Goal: Information Seeking & Learning: Learn about a topic

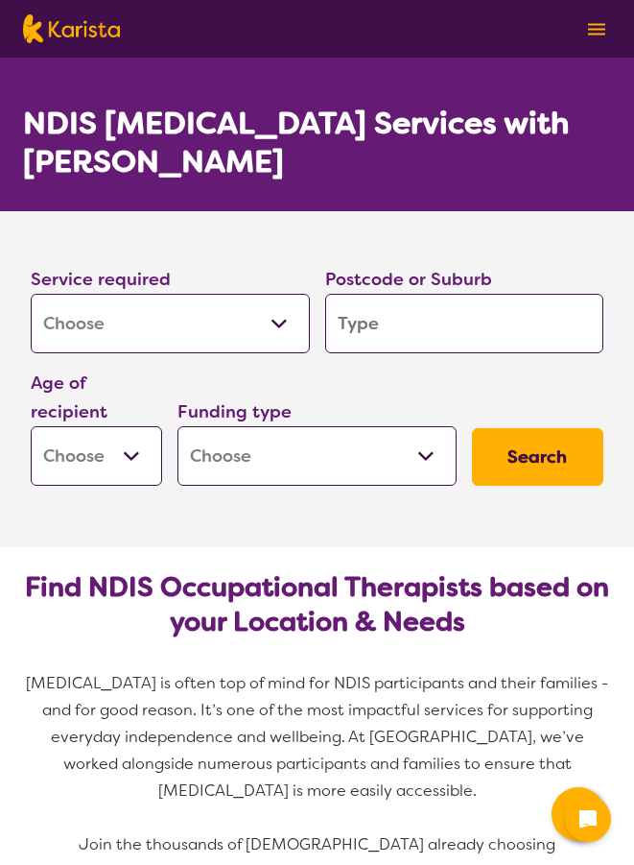
select select "[MEDICAL_DATA]"
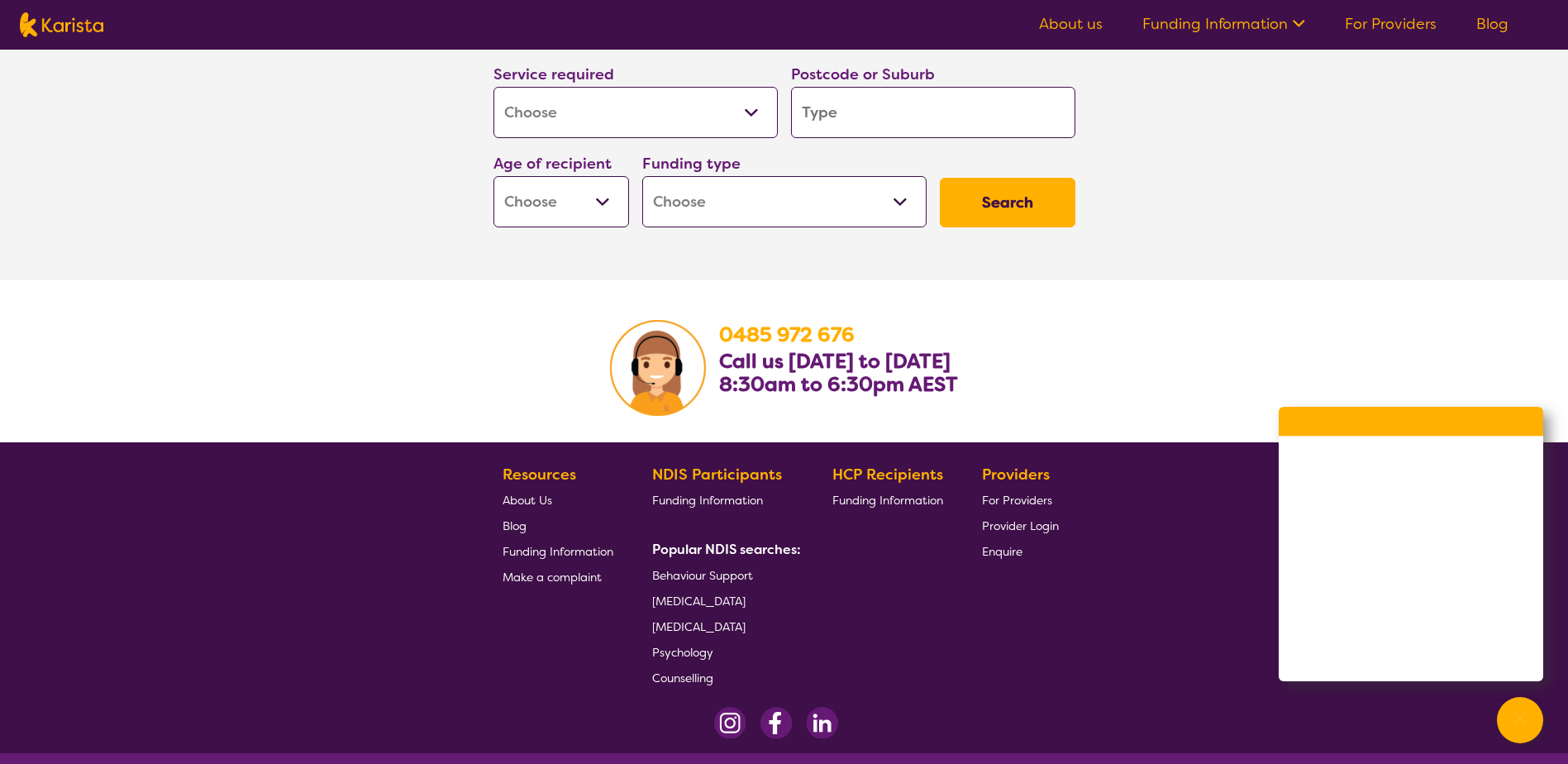
scroll to position [3912, 0]
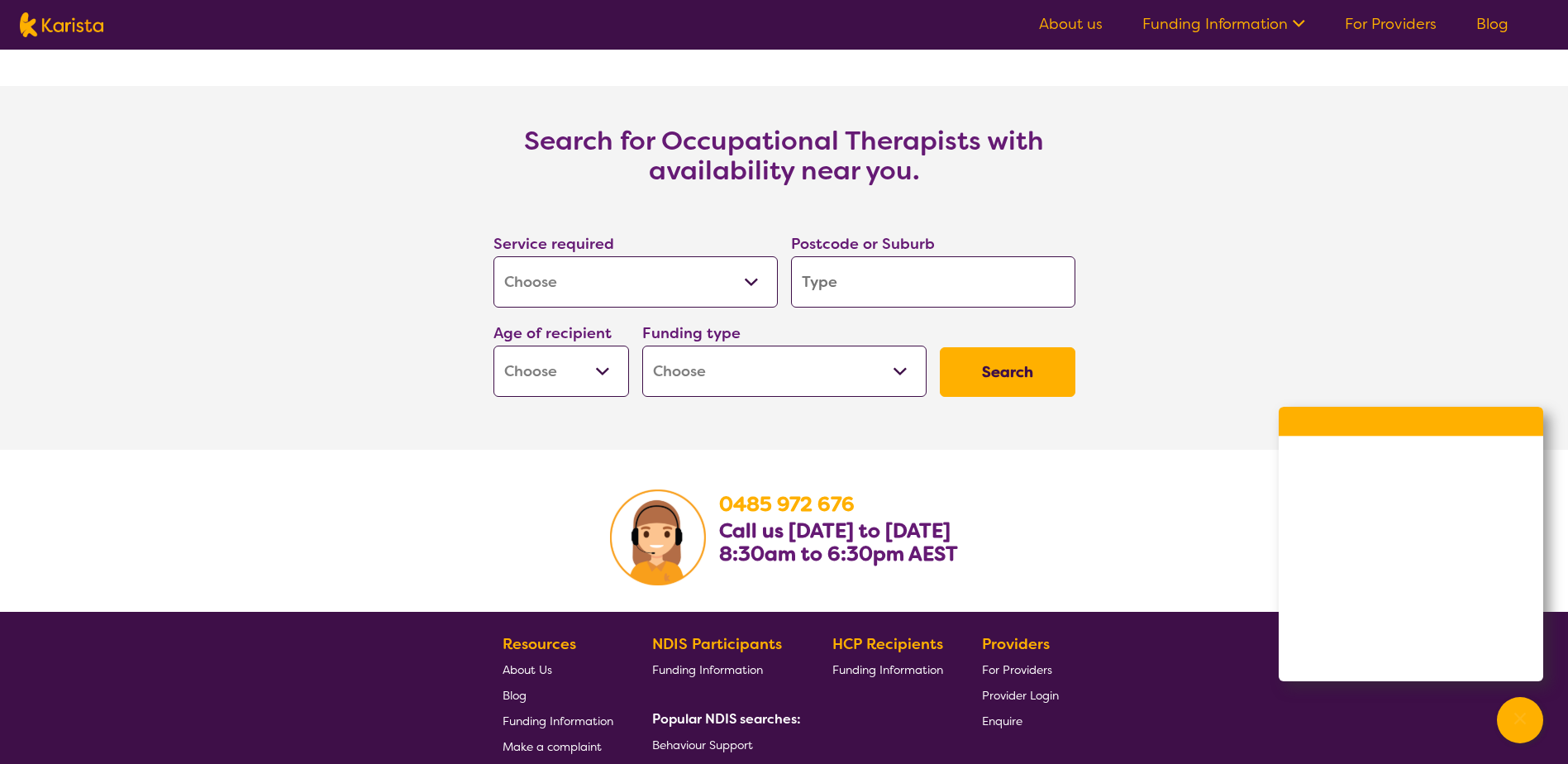
drag, startPoint x: 470, startPoint y: 401, endPoint x: 519, endPoint y: 386, distance: 51.2
click at [476, 400] on section "Service required Allied Health Assistant Assessment (ADHD or Autism) Behaviour …" at bounding box center [784, 294] width 635 height 218
click at [520, 388] on select "Early Childhood - 0 to 9 Child - 10 to 11 Adolescent - 12 to 17 Adult - 18 to 6…" at bounding box center [561, 370] width 135 height 51
click at [520, 389] on select "Early Childhood - 0 to 9 Child - 10 to 11 Adolescent - 12 to 17 Adult - 18 to 6…" at bounding box center [561, 370] width 135 height 51
click at [545, 370] on button "Search" at bounding box center [1007, 372] width 135 height 50
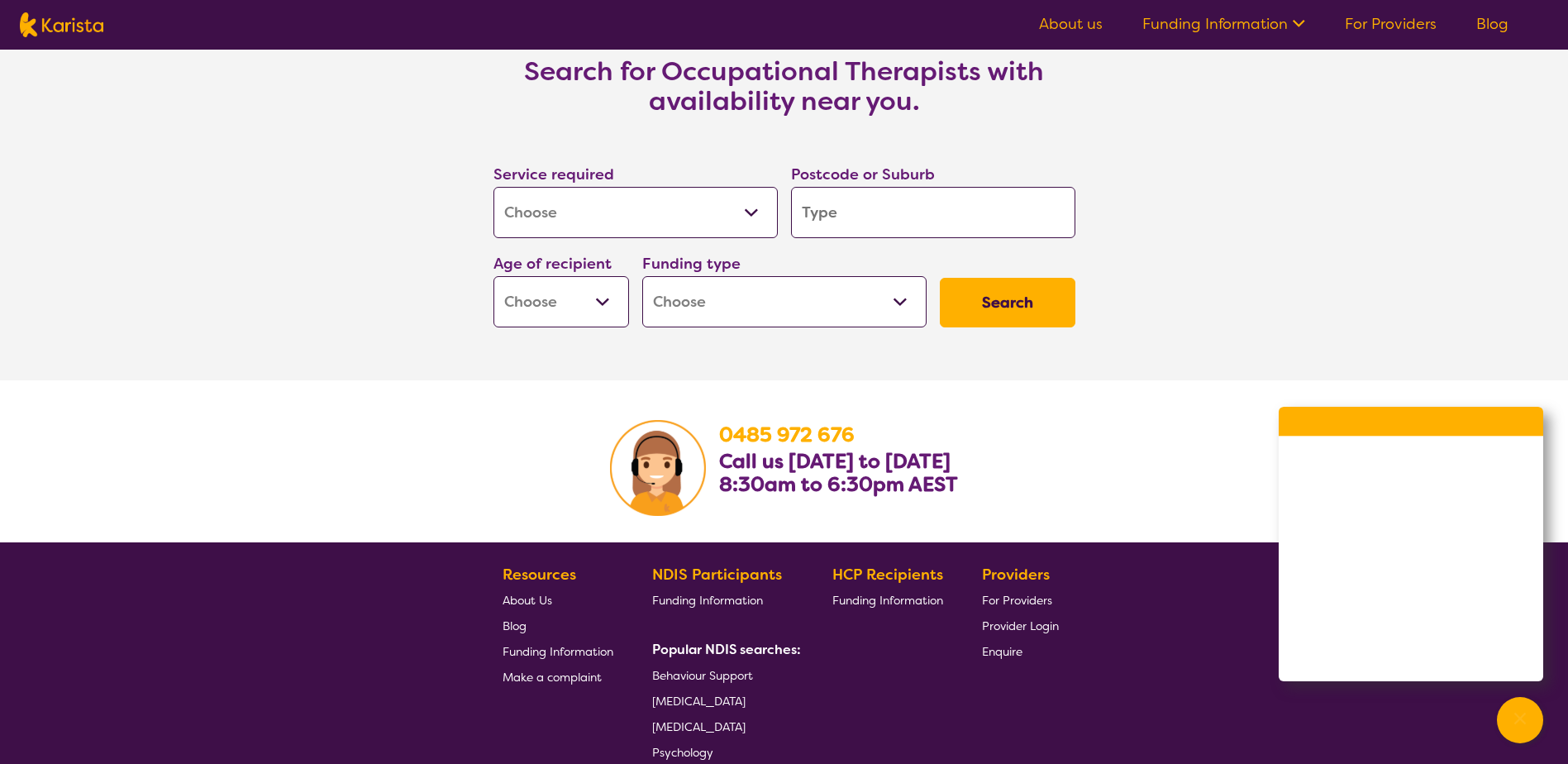
scroll to position [4160, 0]
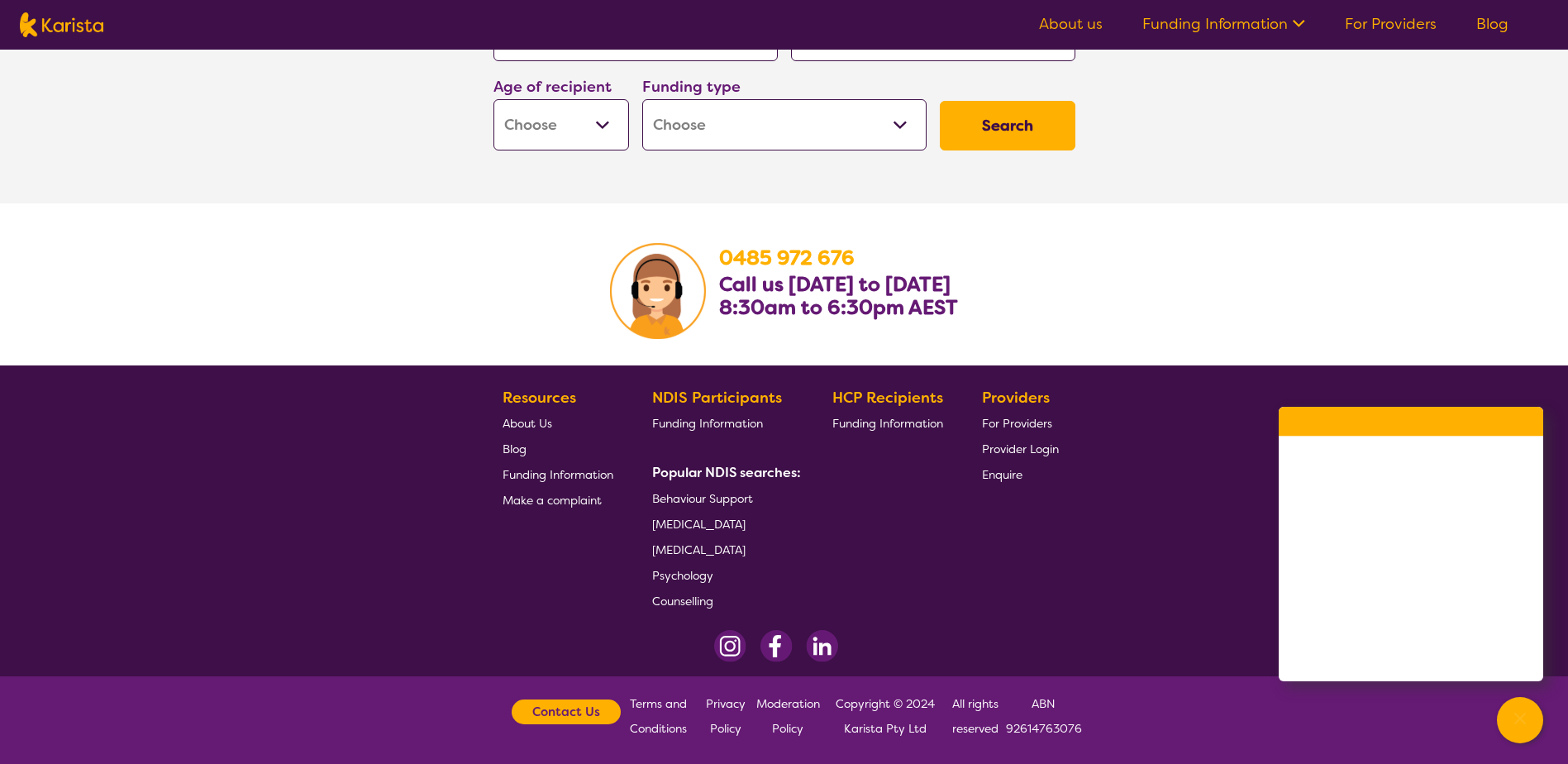
click at [545, 521] on span "[MEDICAL_DATA]" at bounding box center [699, 524] width 93 height 15
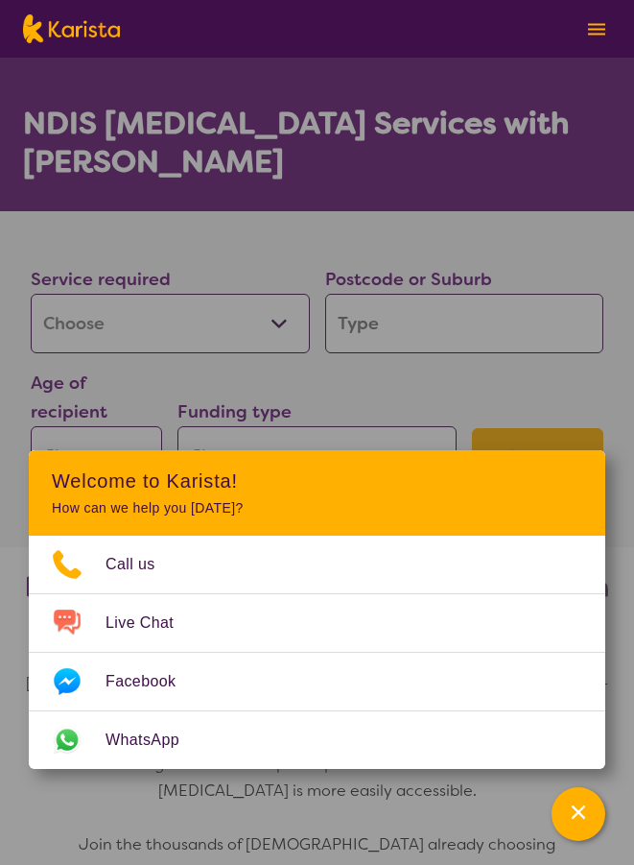
select select "[MEDICAL_DATA]"
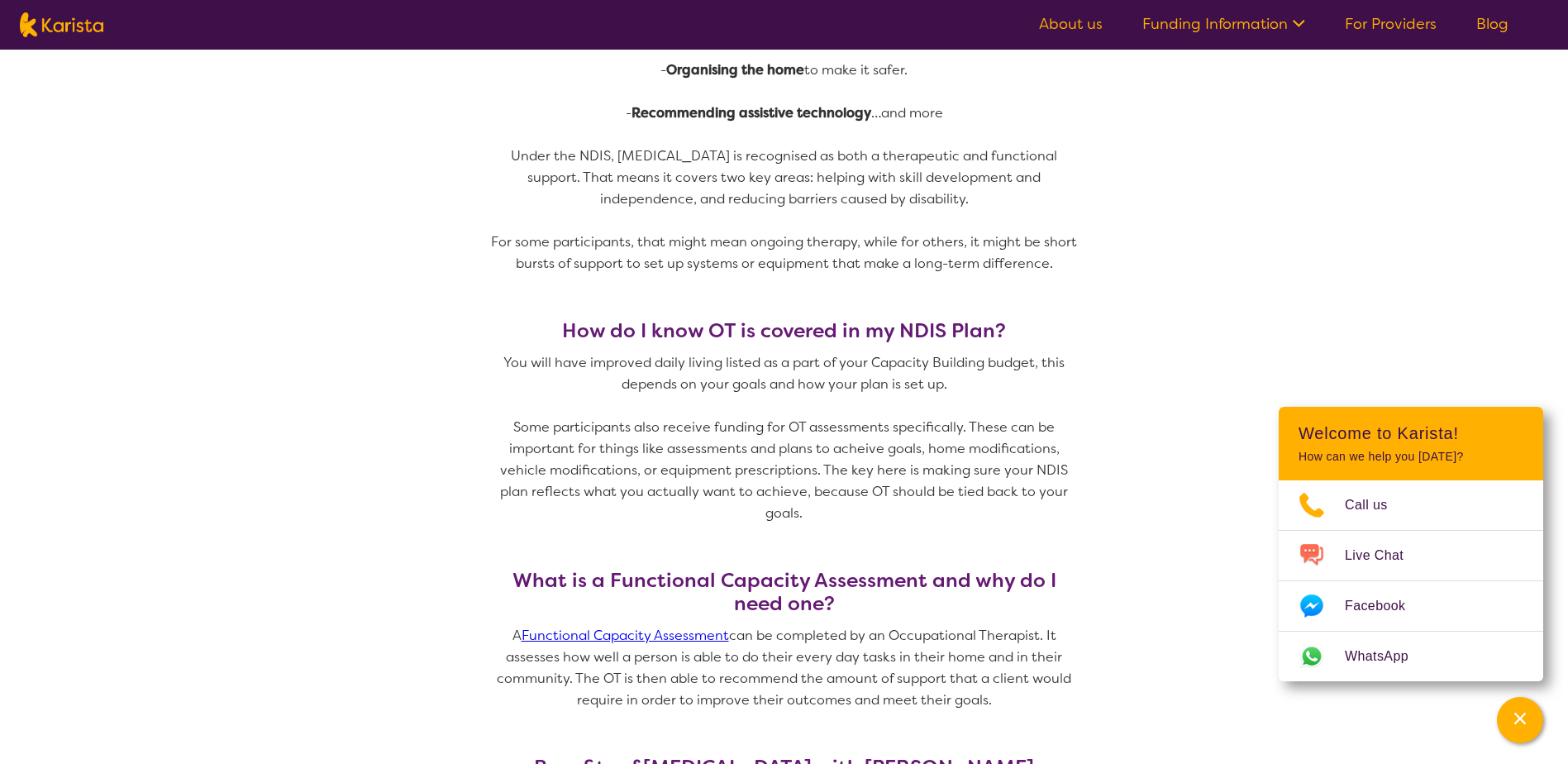
scroll to position [1239, 0]
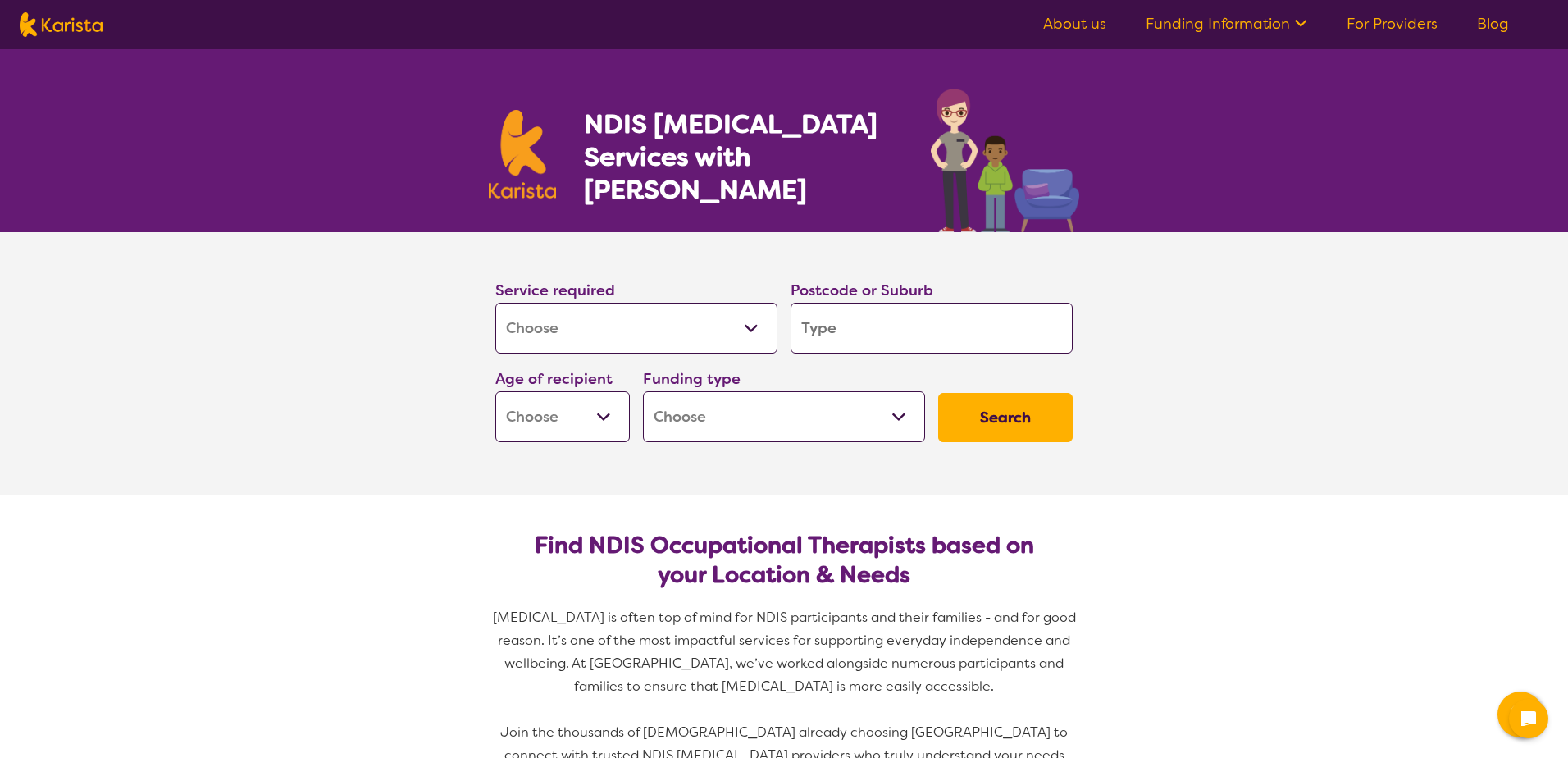
select select "[MEDICAL_DATA]"
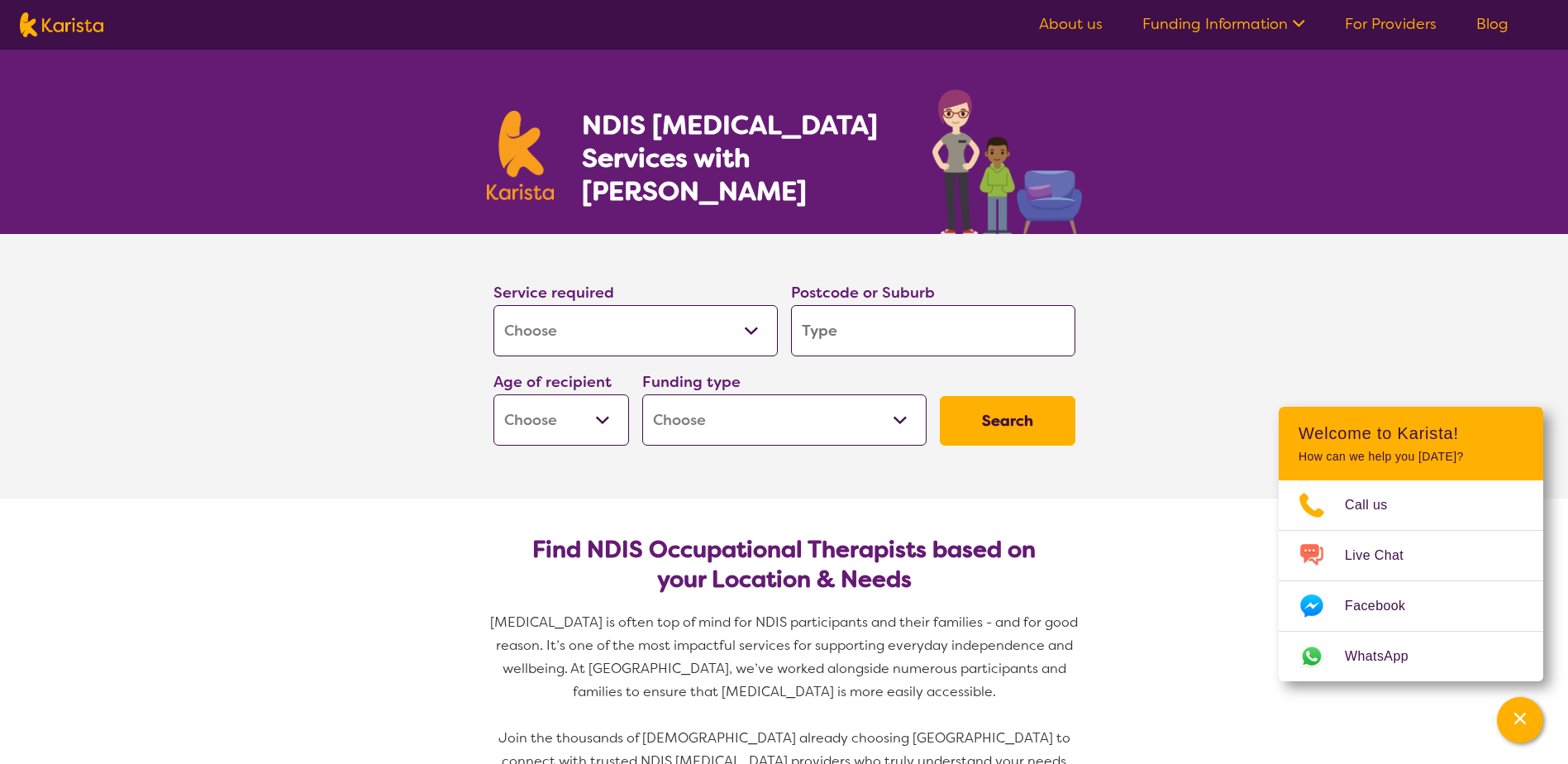
click at [1072, 464] on section "Service required Allied Health Assistant Assessment (ADHD or Autism) Behaviour …" at bounding box center [785, 366] width 662 height 264
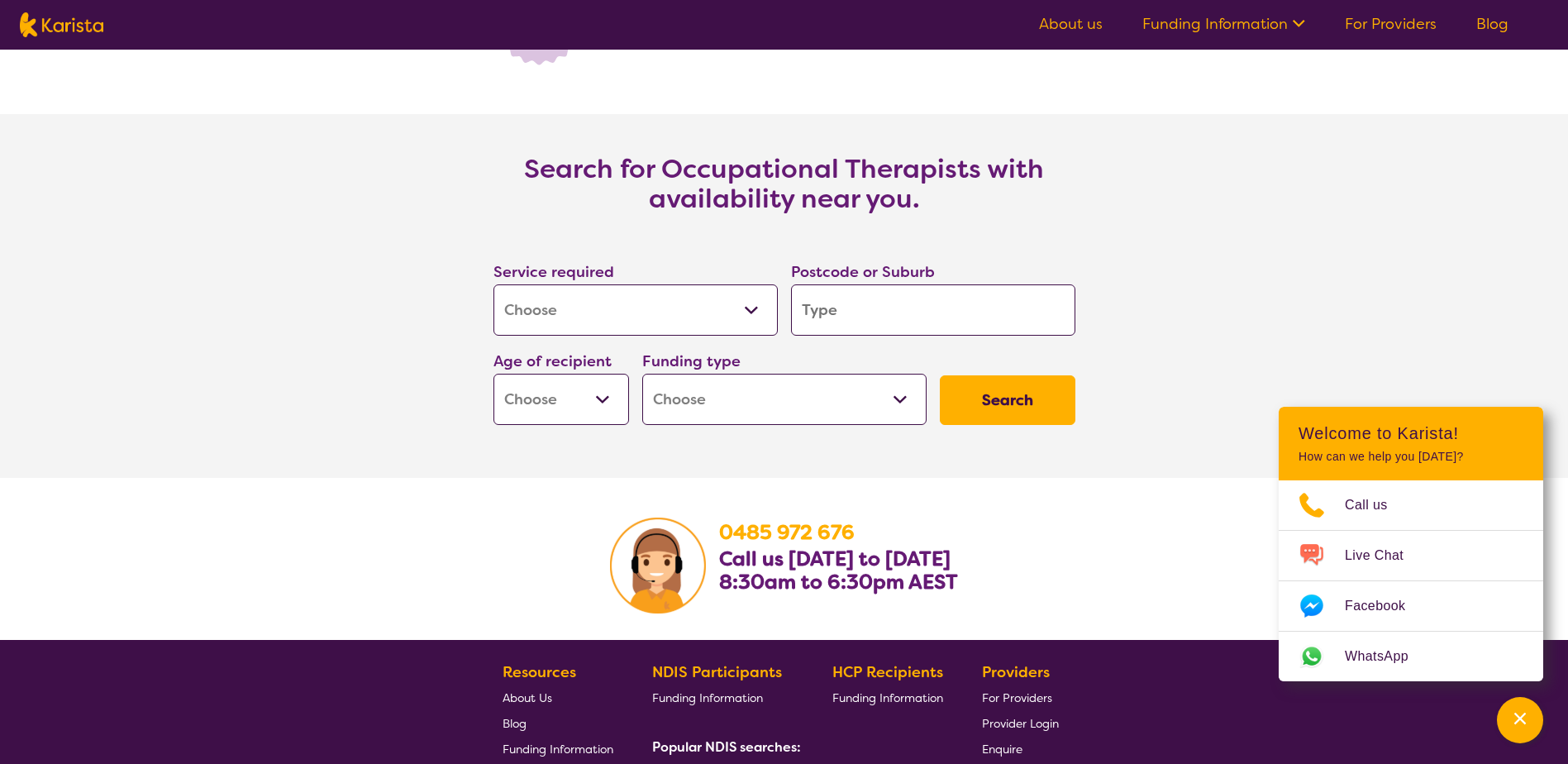
scroll to position [4160, 0]
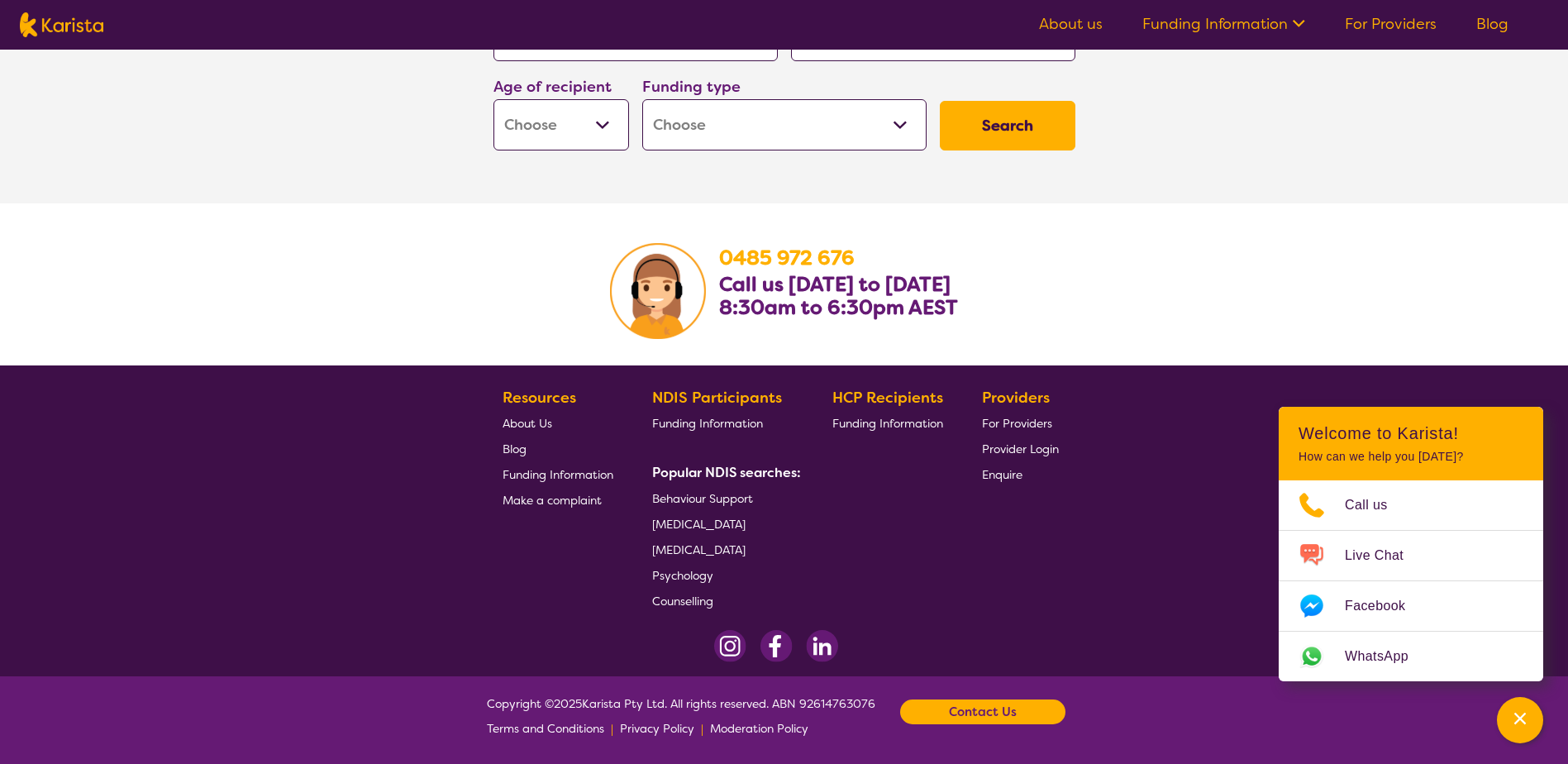
click at [1024, 418] on span "For Providers" at bounding box center [1017, 423] width 71 height 15
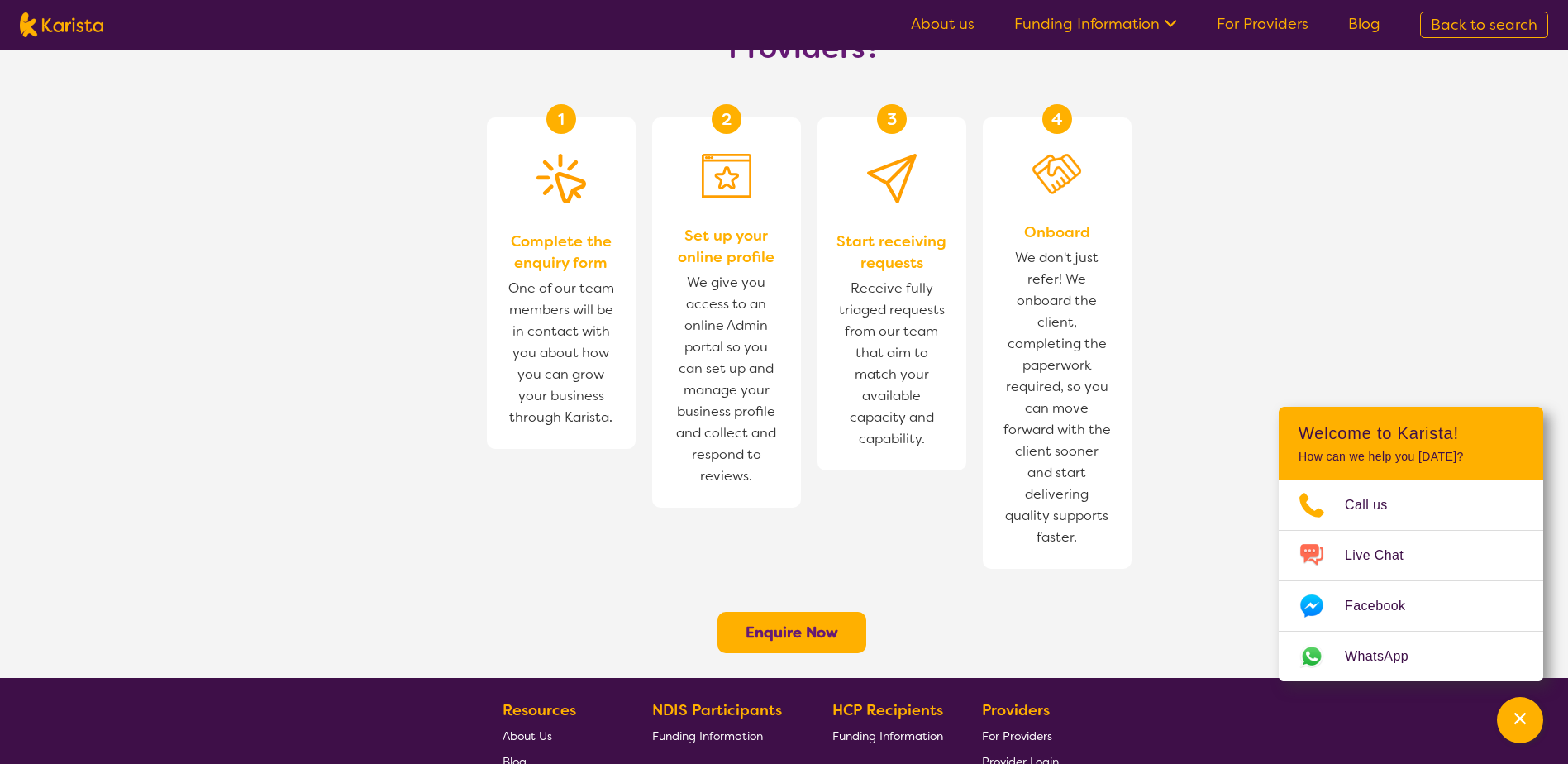
scroll to position [1230, 0]
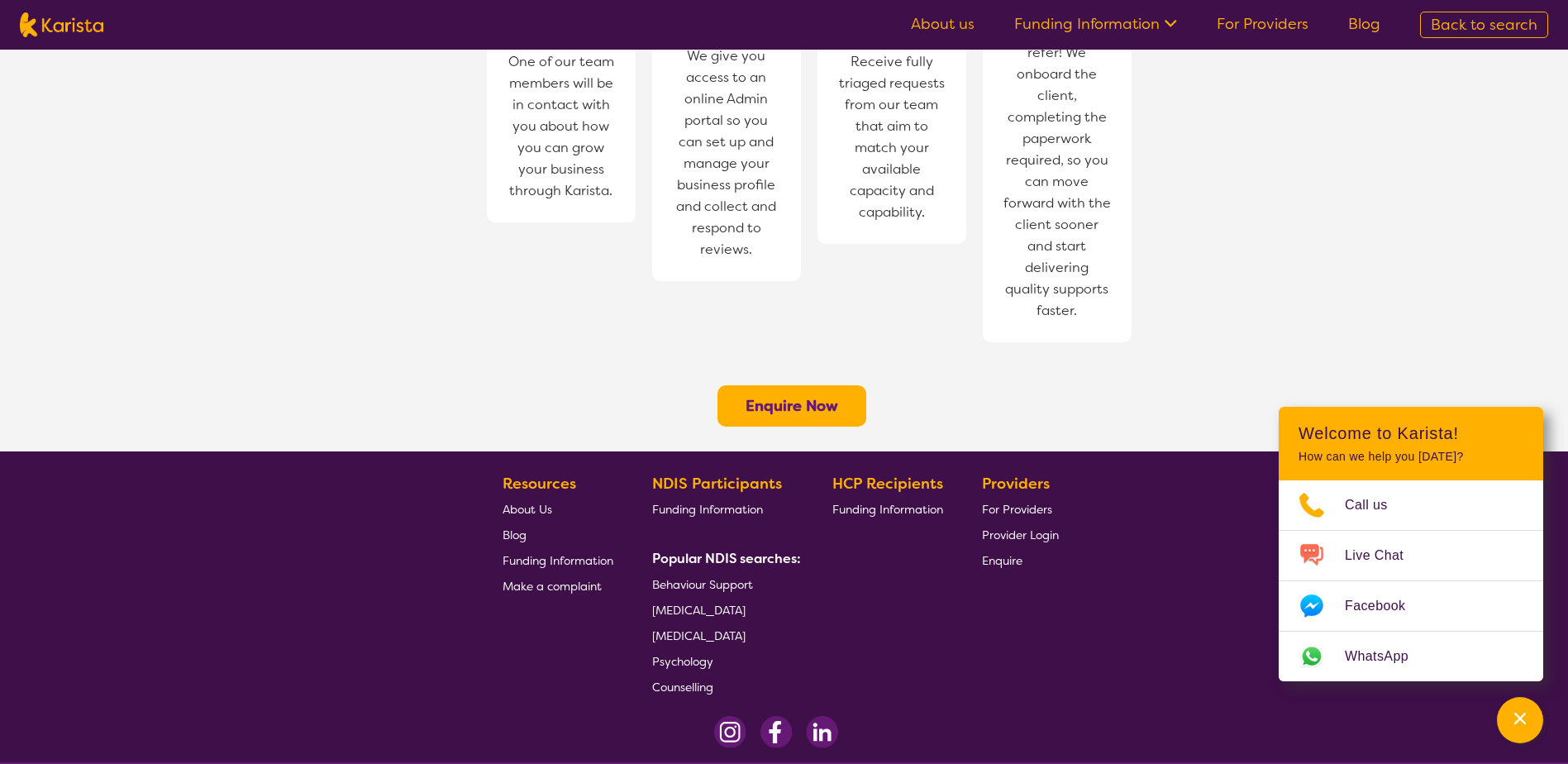
click at [980, 463] on section "Resources About Us Blog Funding Information Make a complaint NDIS Participants …" at bounding box center [784, 579] width 635 height 241
click at [982, 553] on span "Enquire" at bounding box center [1002, 560] width 40 height 15
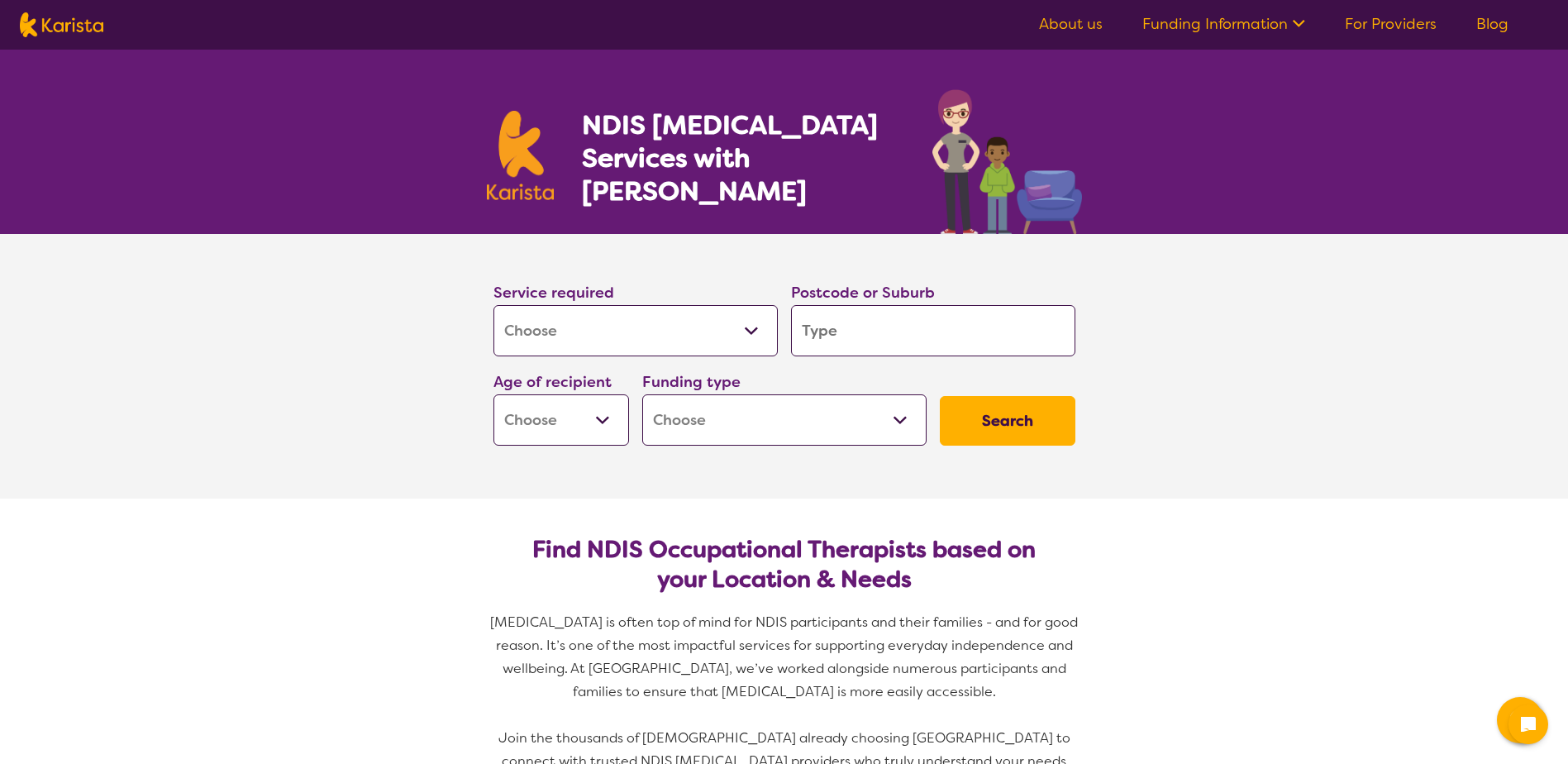
select select "[MEDICAL_DATA]"
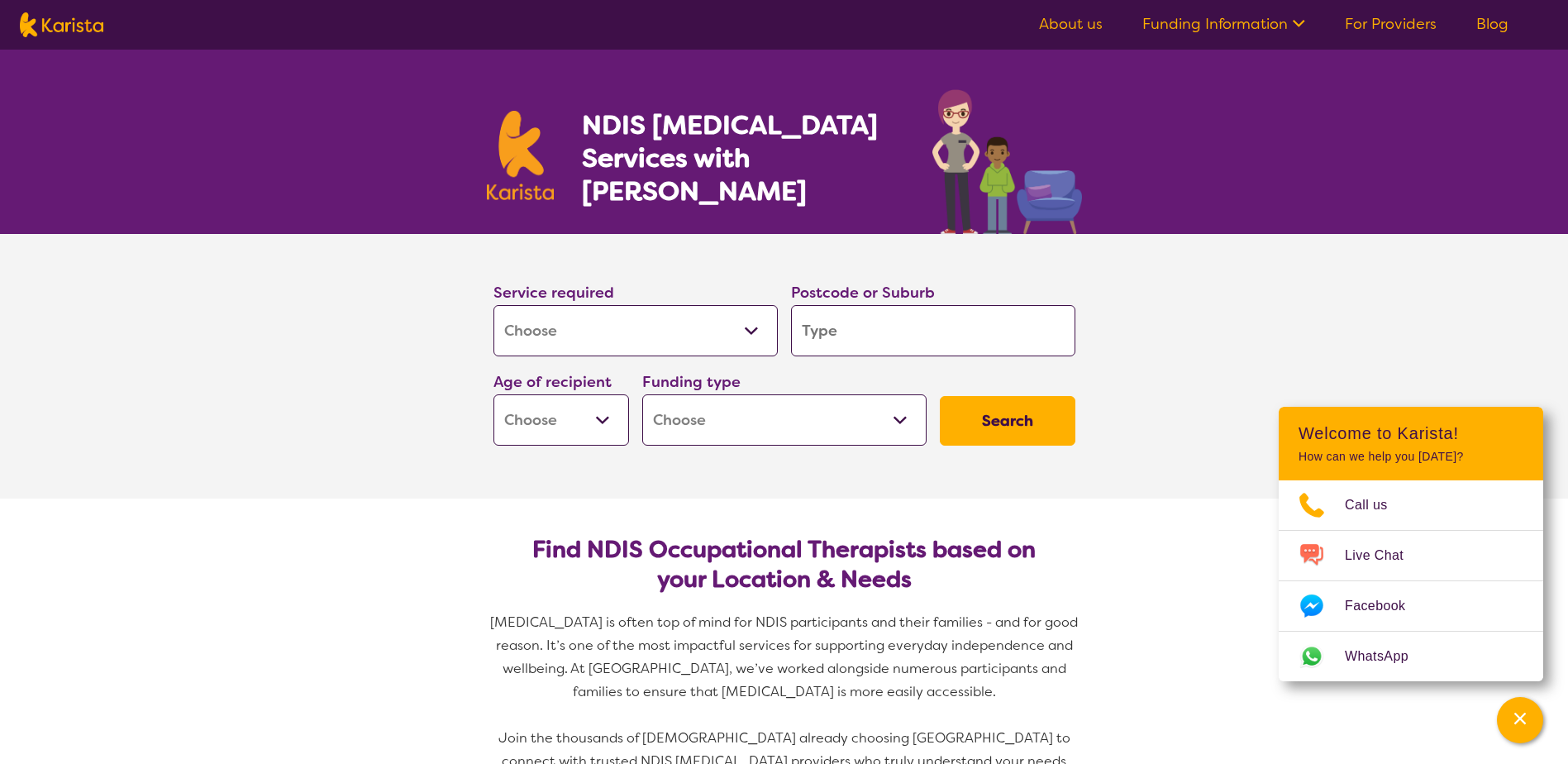
click at [1128, 314] on section "Service required Allied Health Assistant Assessment (ADHD or Autism) Behaviour …" at bounding box center [784, 366] width 1568 height 264
click at [722, 399] on select "Home Care Package (HCP) National Disability Insurance Scheme (NDIS) I don't know" at bounding box center [785, 419] width 284 height 51
select select "i-don-t-know"
click at [643, 394] on select "Home Care Package (HCP) National Disability Insurance Scheme (NDIS) I don't know" at bounding box center [785, 419] width 284 height 51
select select "i-don-t-know"
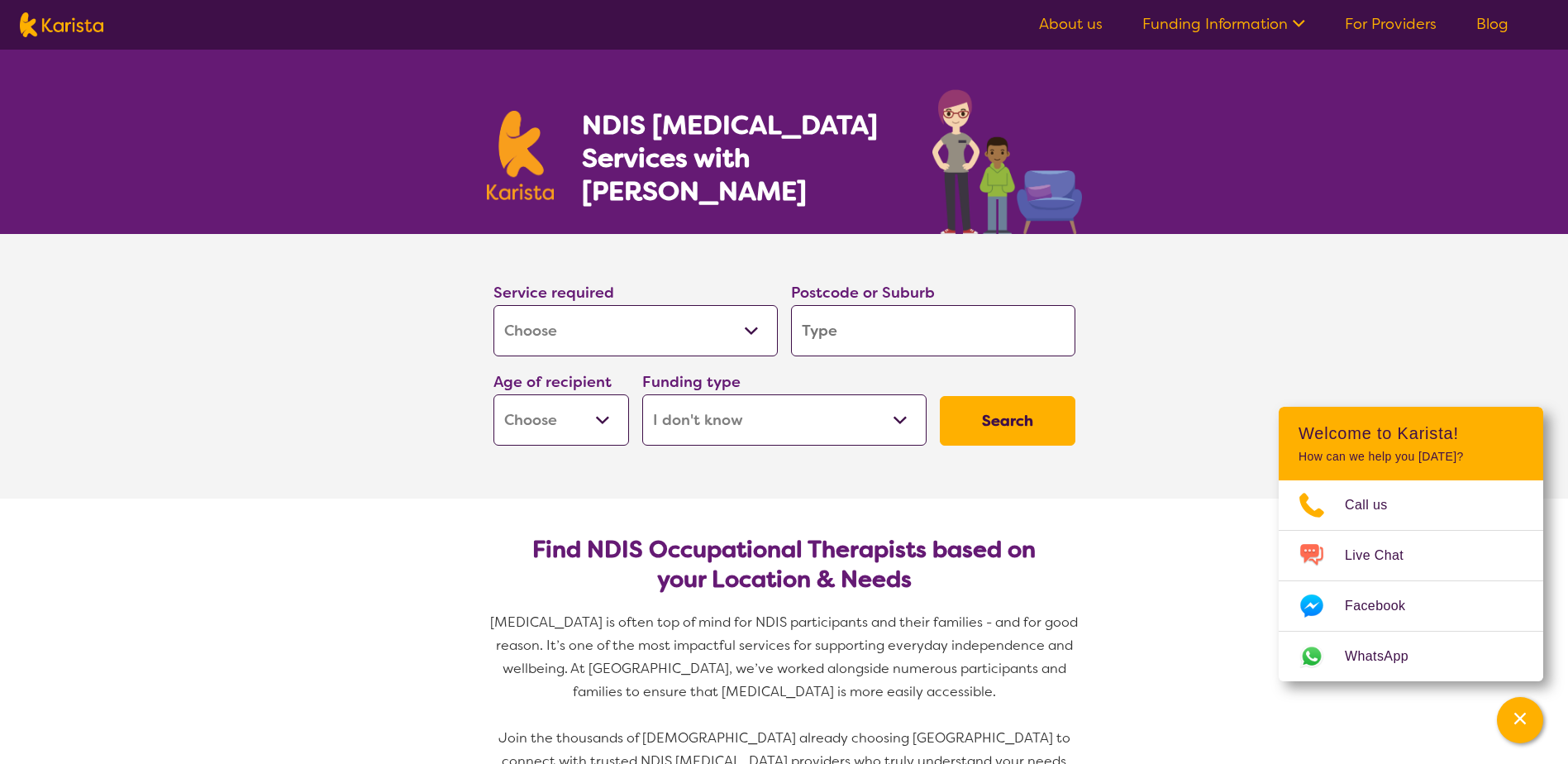
click at [837, 311] on input "search" at bounding box center [933, 330] width 284 height 51
type input "m"
type input "ma"
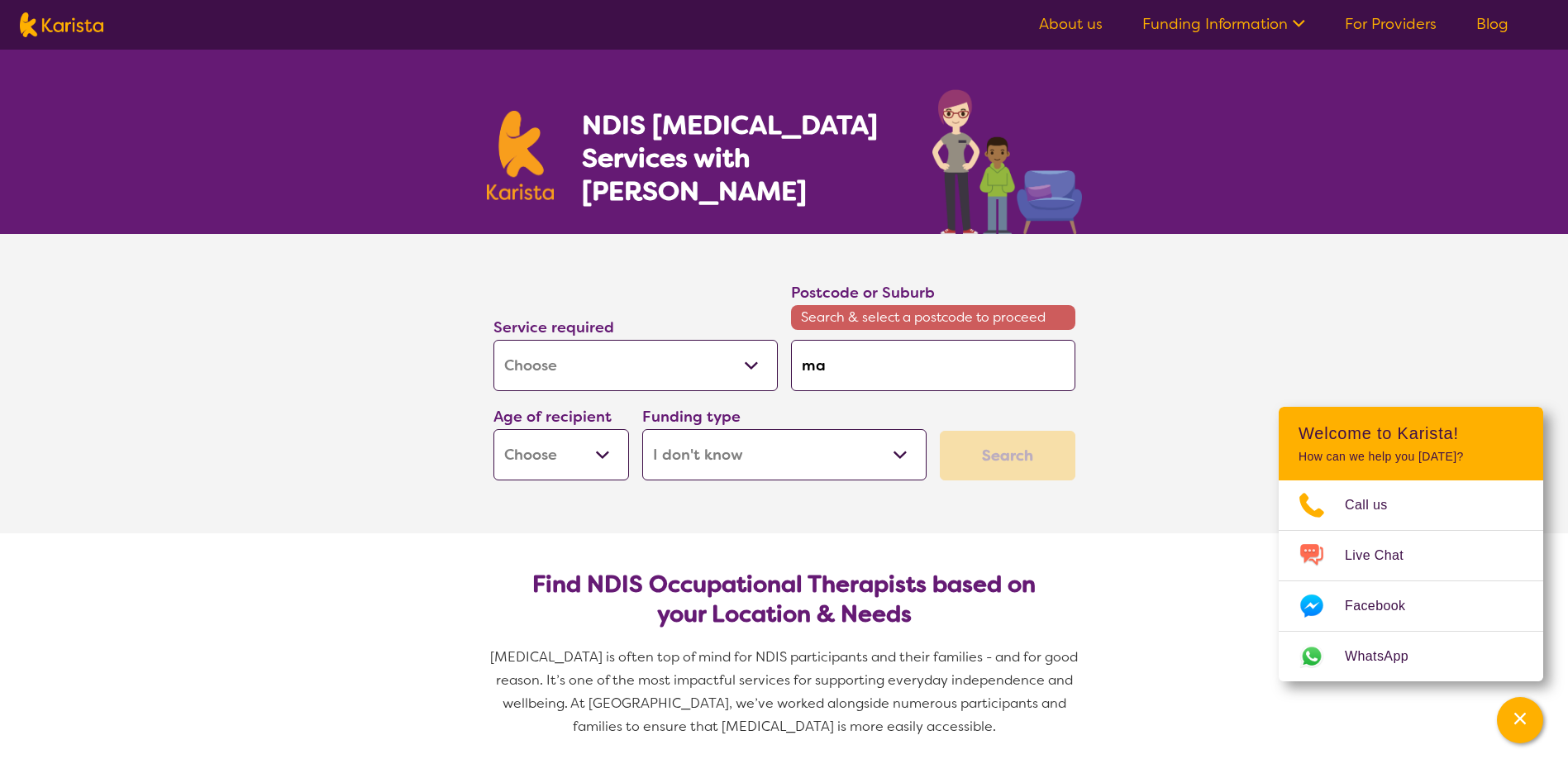
type input "man"
type input "manl"
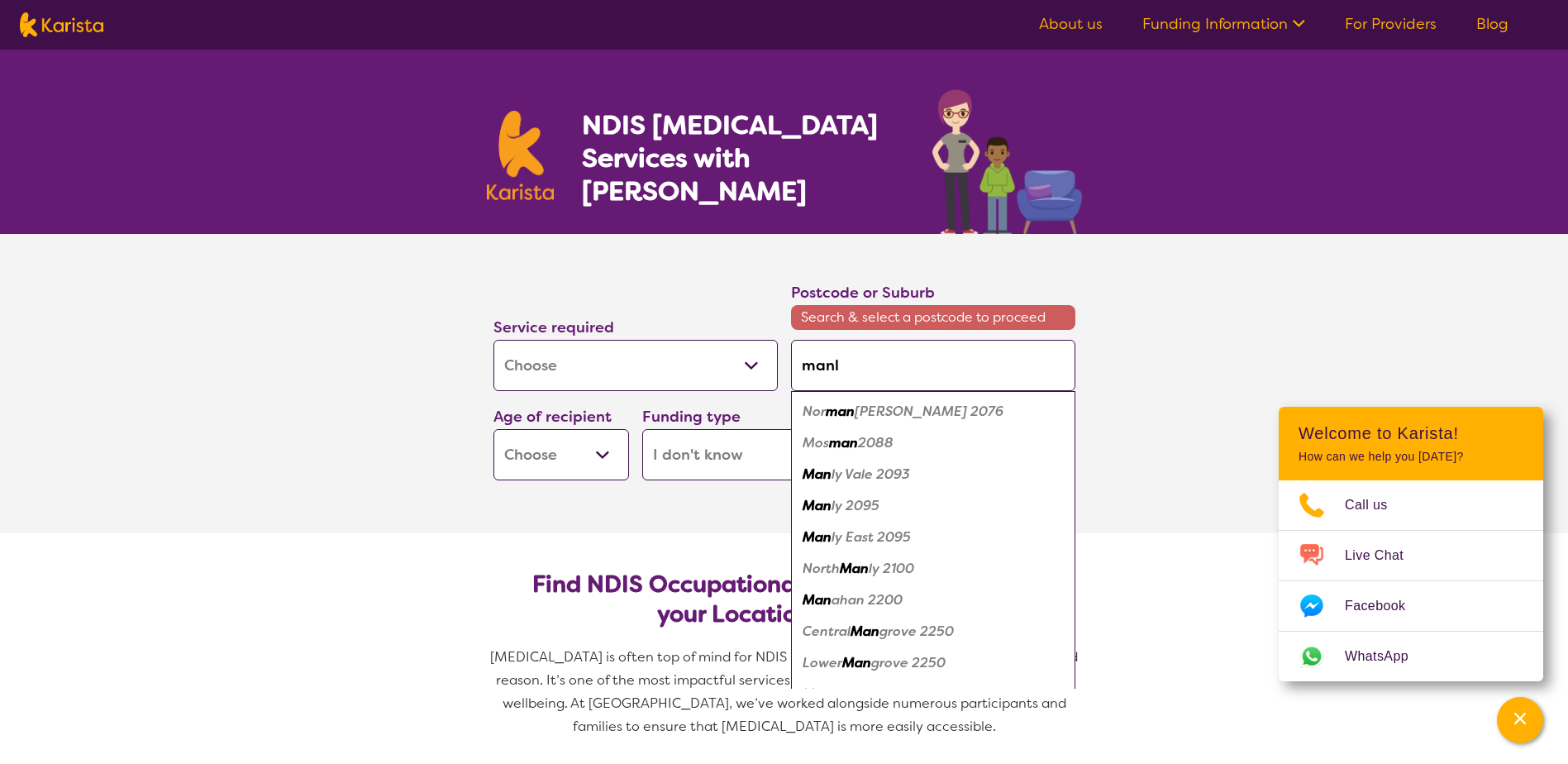
type input "manly"
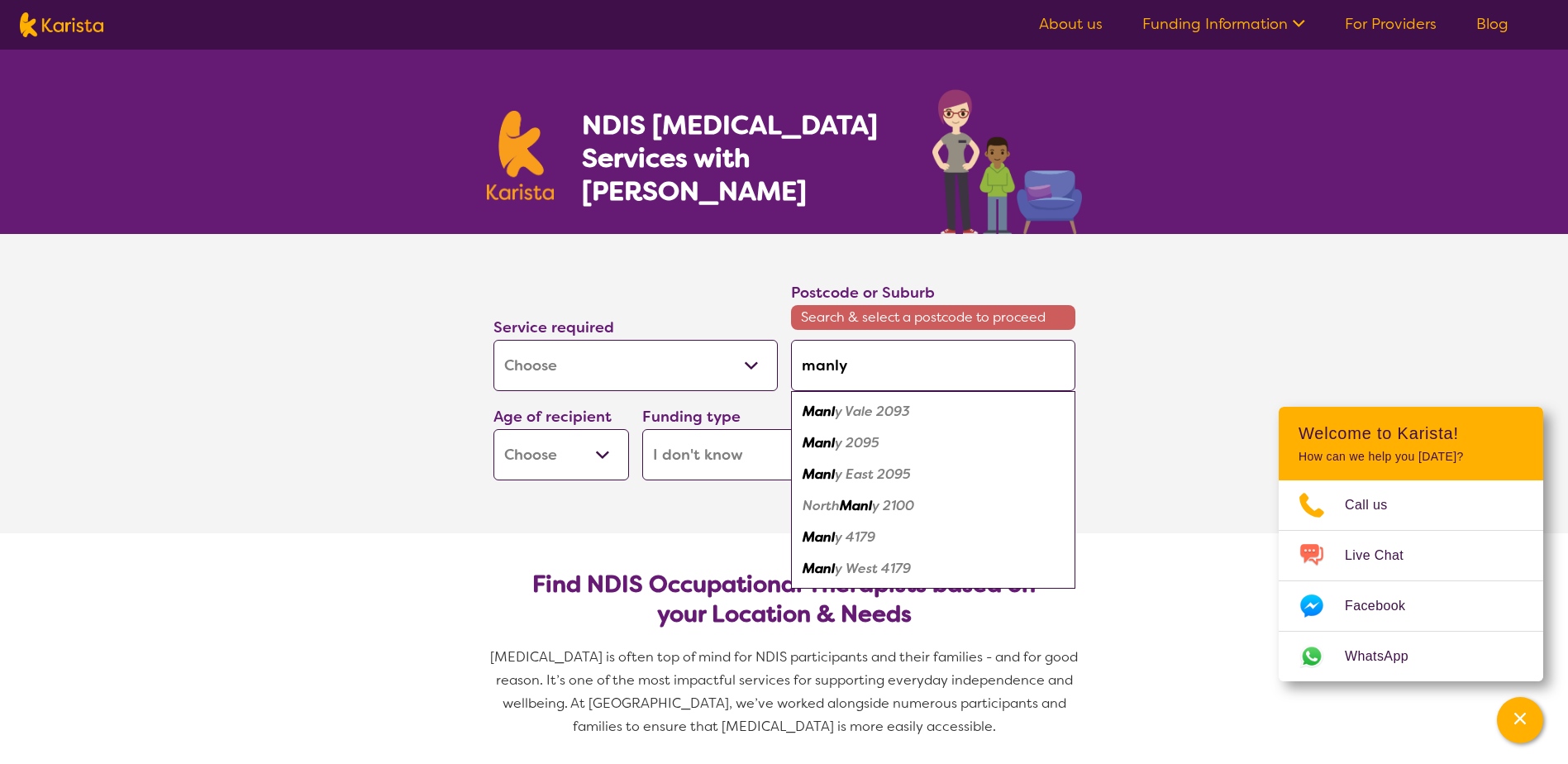
type input "manly w"
type input "manly we"
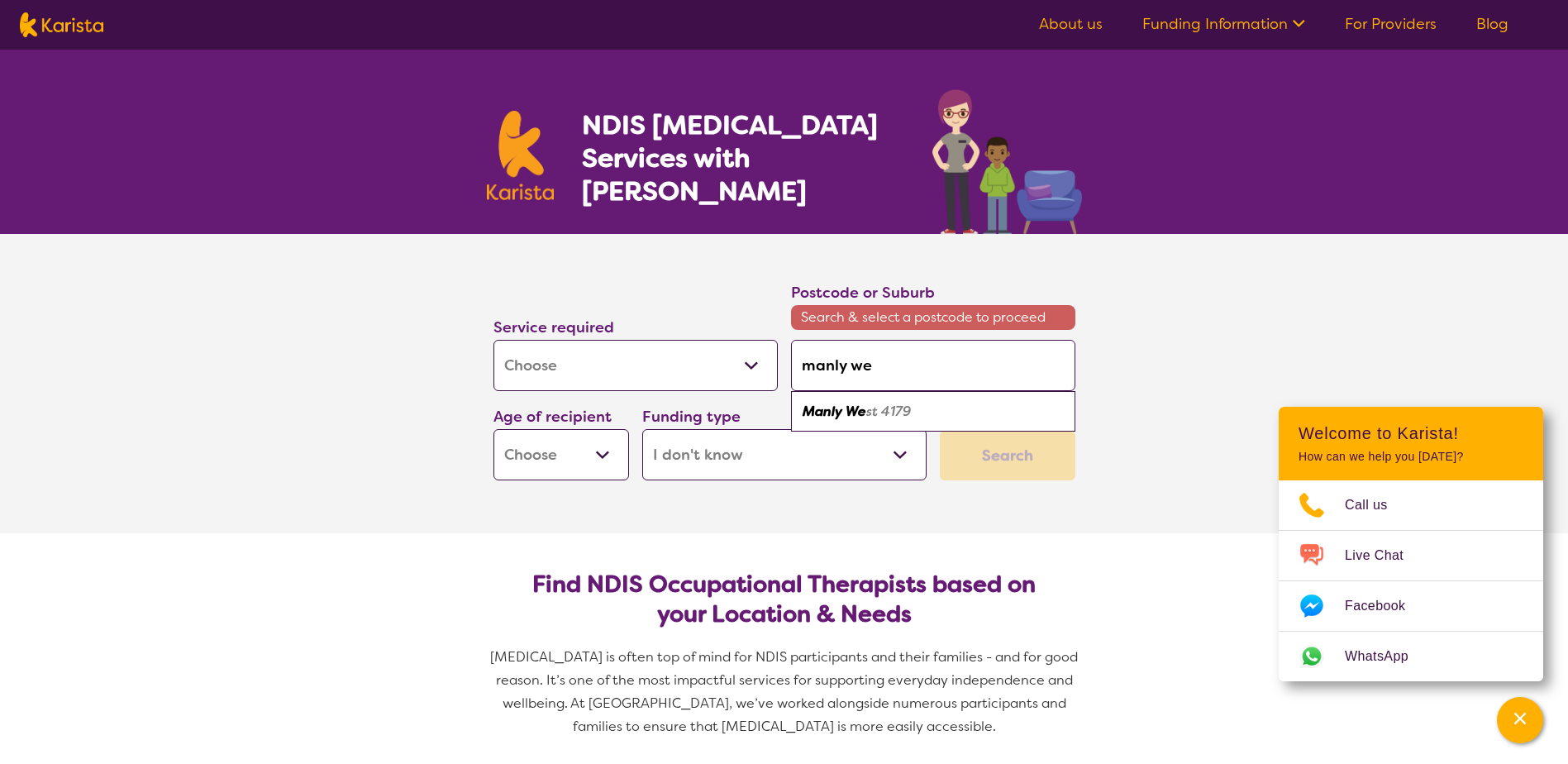
click at [856, 408] on em "Manly We" at bounding box center [835, 411] width 64 height 17
type input "4179"
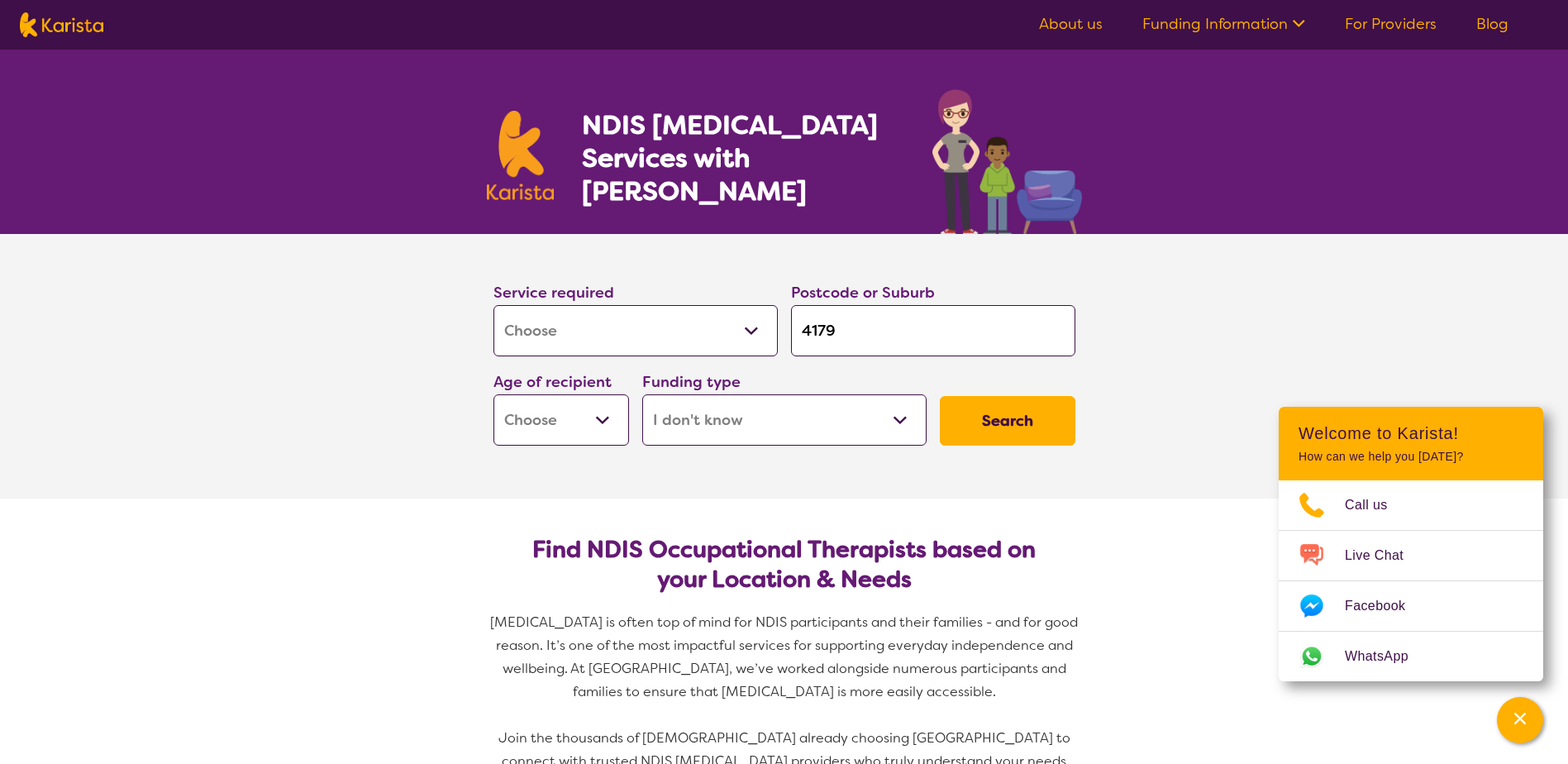
click at [988, 408] on button "Search" at bounding box center [1007, 421] width 135 height 50
click at [576, 420] on select "Early Childhood - 0 to 9 Child - 10 to 11 Adolescent - 12 to 17 Adult - 18 to 6…" at bounding box center [561, 419] width 135 height 51
select select "EC"
click at [494, 394] on select "Early Childhood - 0 to 9 Child - 10 to 11 Adolescent - 12 to 17 Adult - 18 to 6…" at bounding box center [561, 419] width 135 height 51
select select "EC"
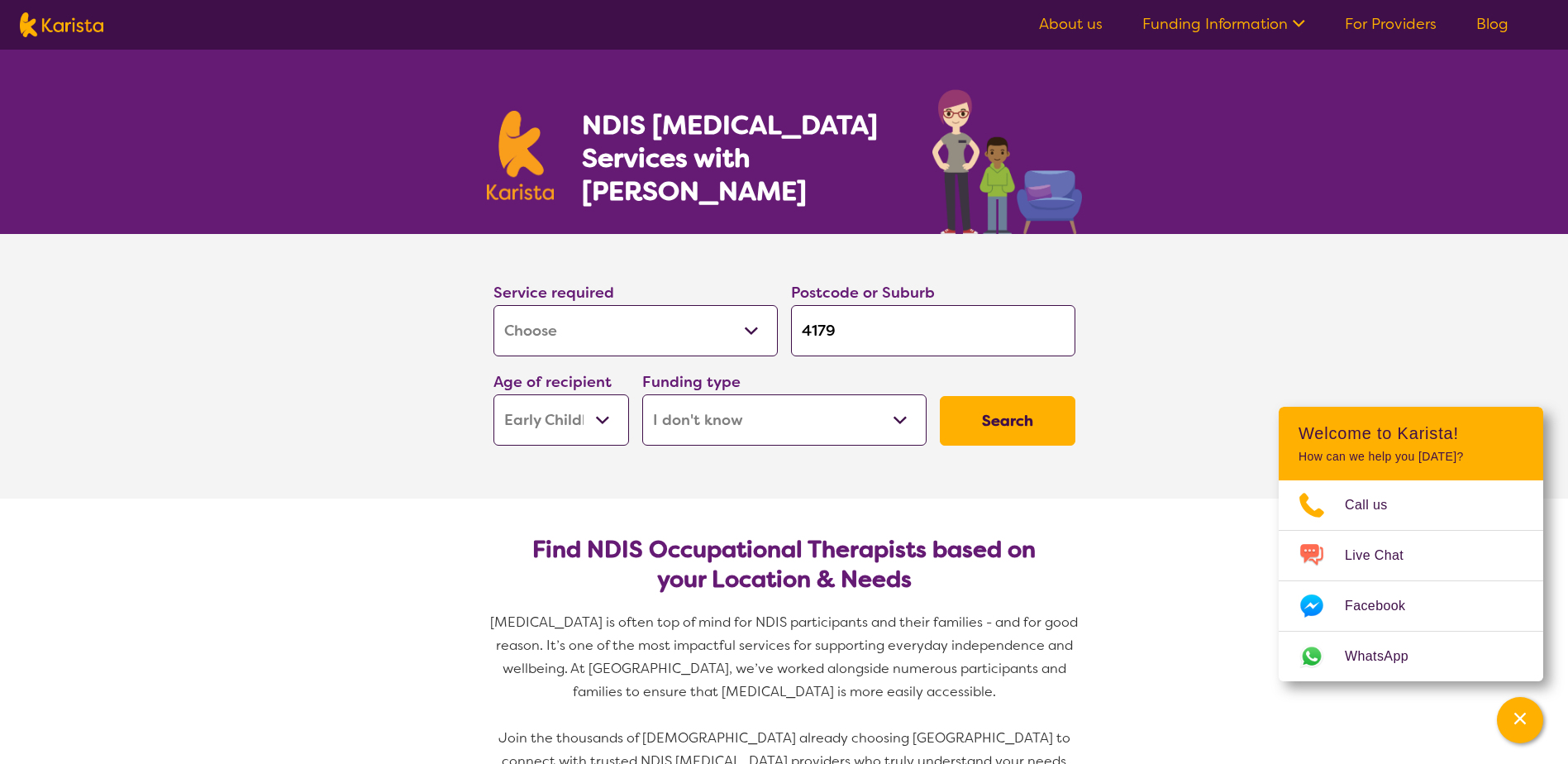
click at [988, 419] on button "Search" at bounding box center [1007, 421] width 135 height 50
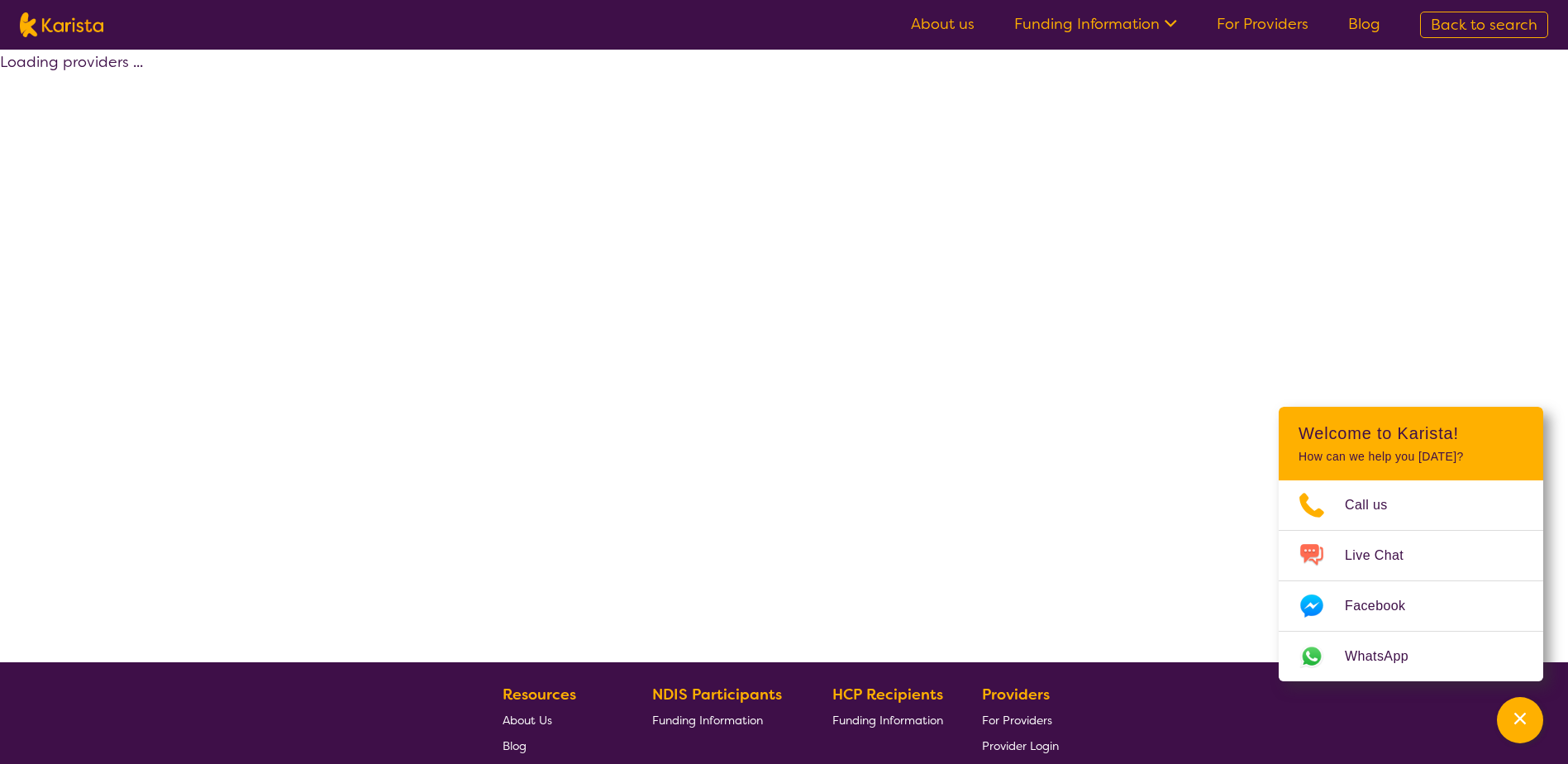
select select "[MEDICAL_DATA]"
select select "EC"
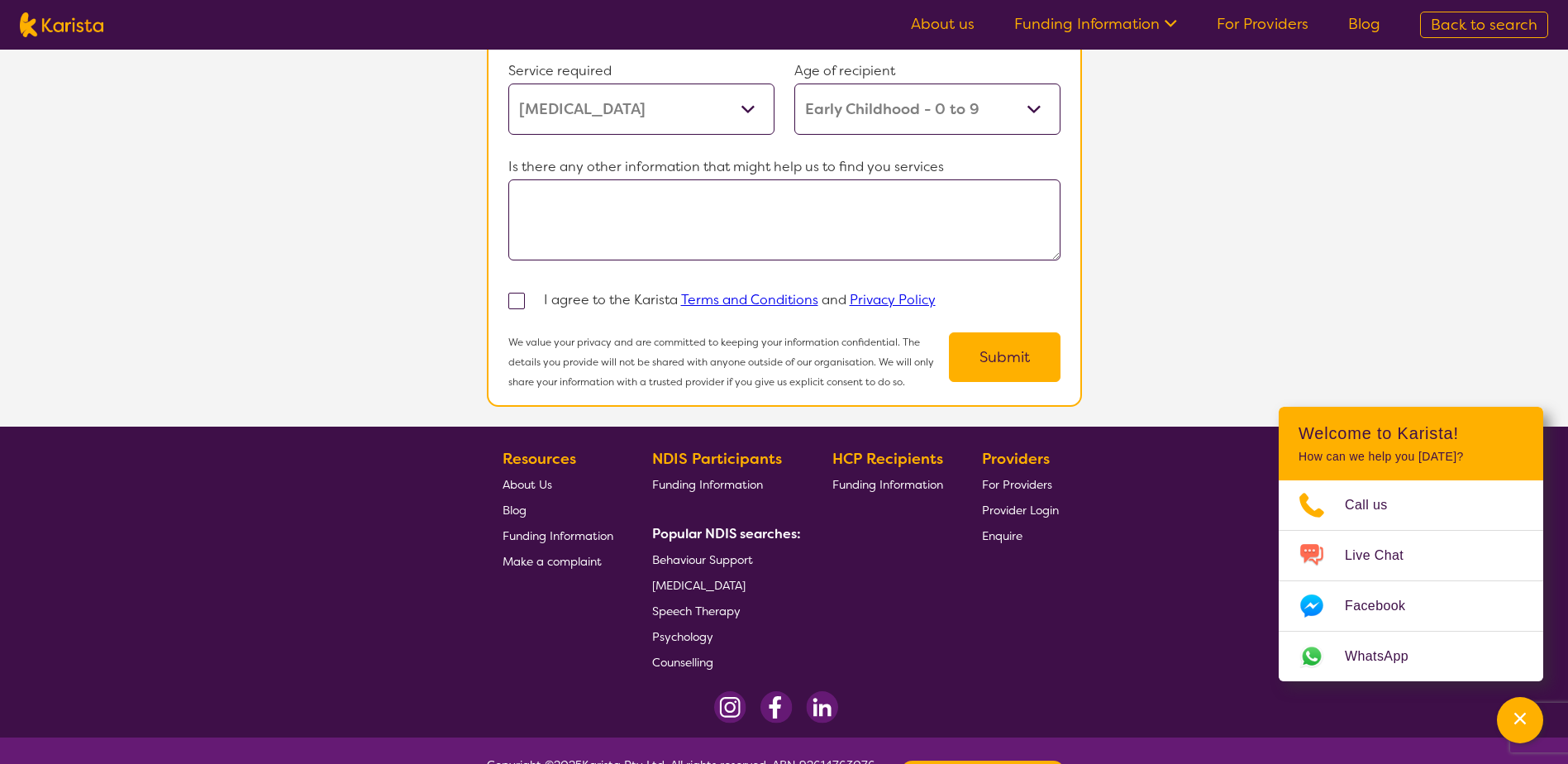
scroll to position [1430, 0]
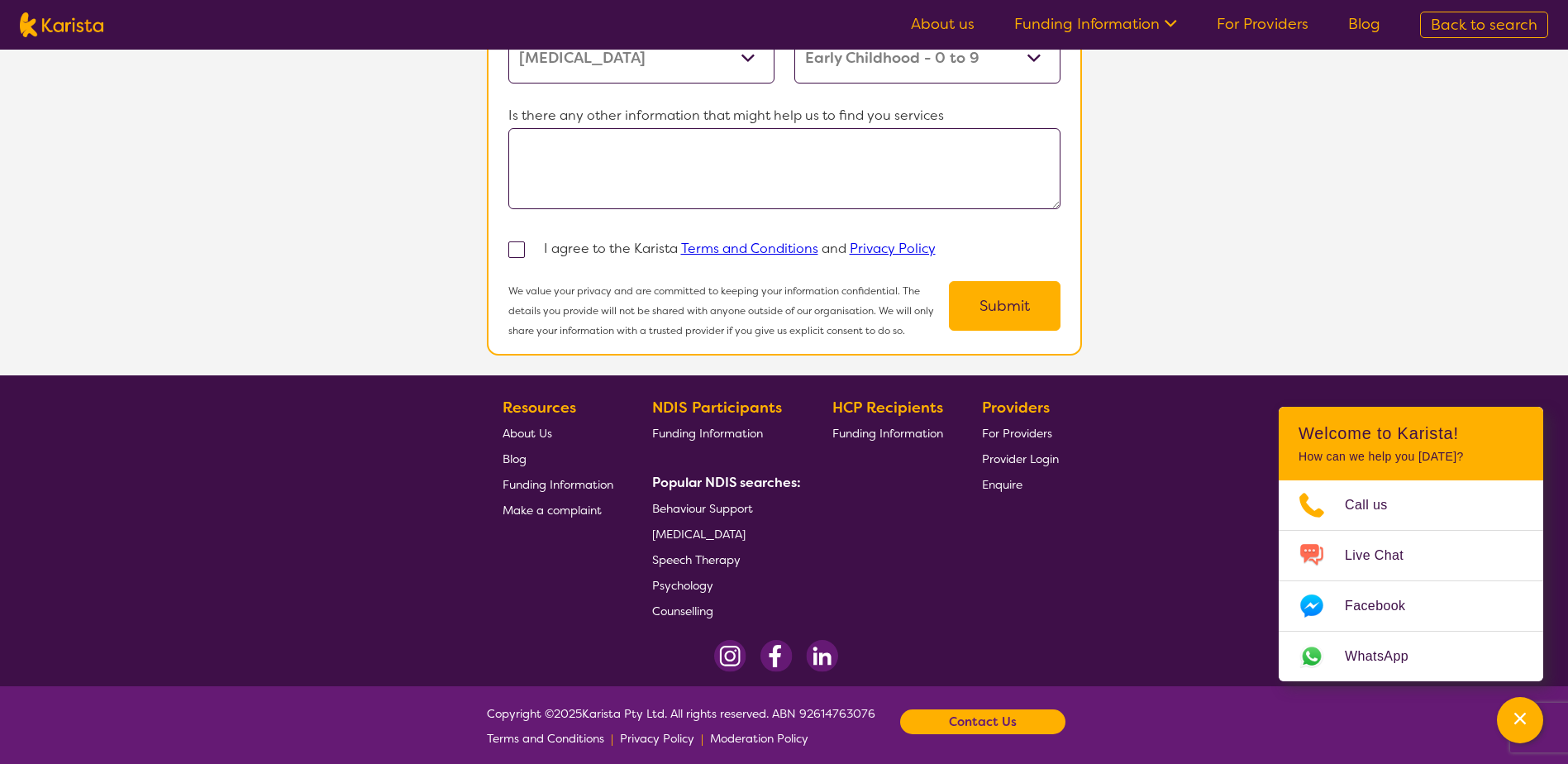
click at [541, 425] on span "About Us" at bounding box center [527, 432] width 50 height 15
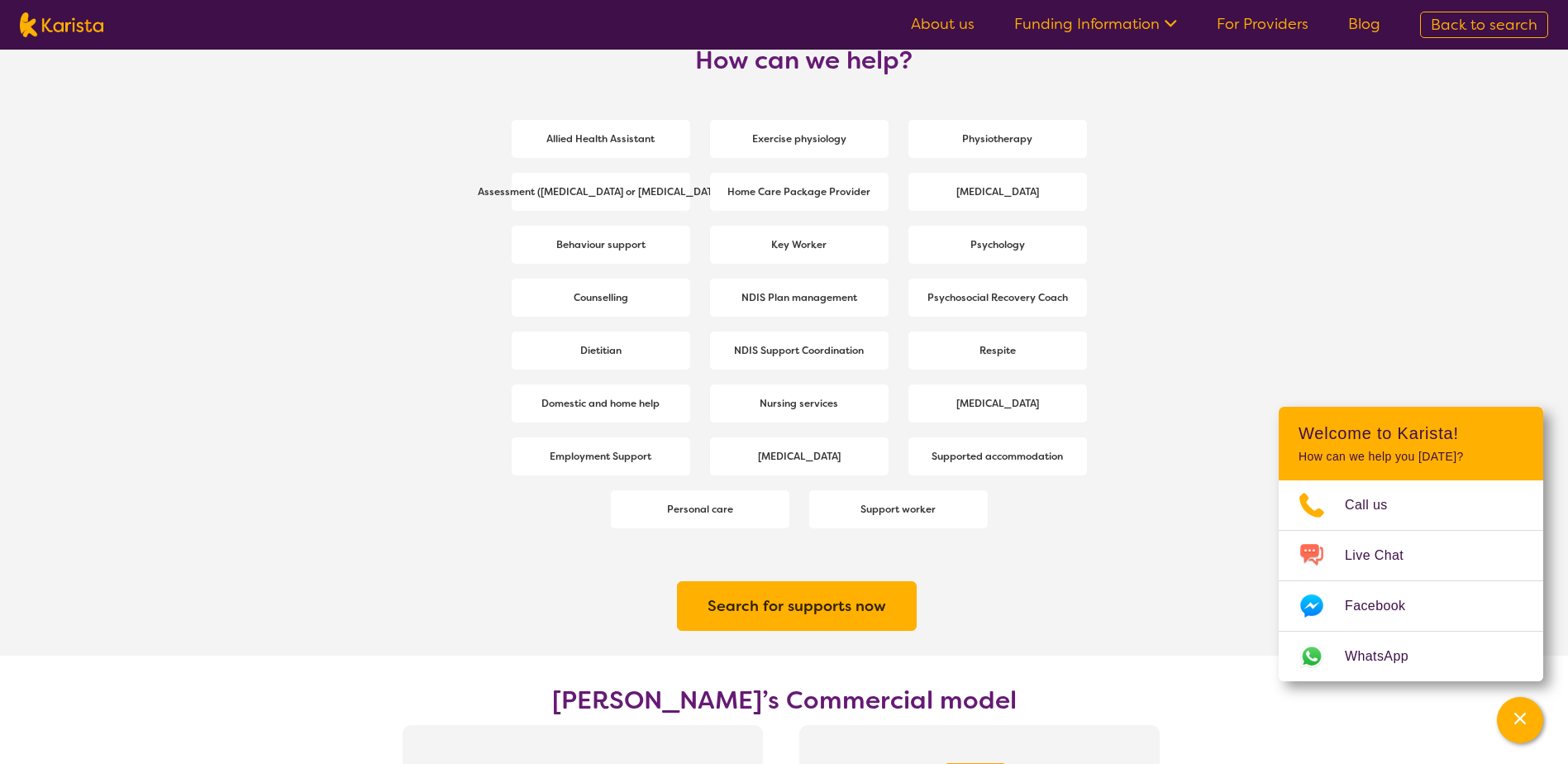
scroll to position [2232, 0]
click at [806, 428] on div "Domestic and home help Nursing services Speech therapy" at bounding box center [804, 404] width 595 height 53
click at [809, 457] on b "[MEDICAL_DATA]" at bounding box center [800, 456] width 83 height 13
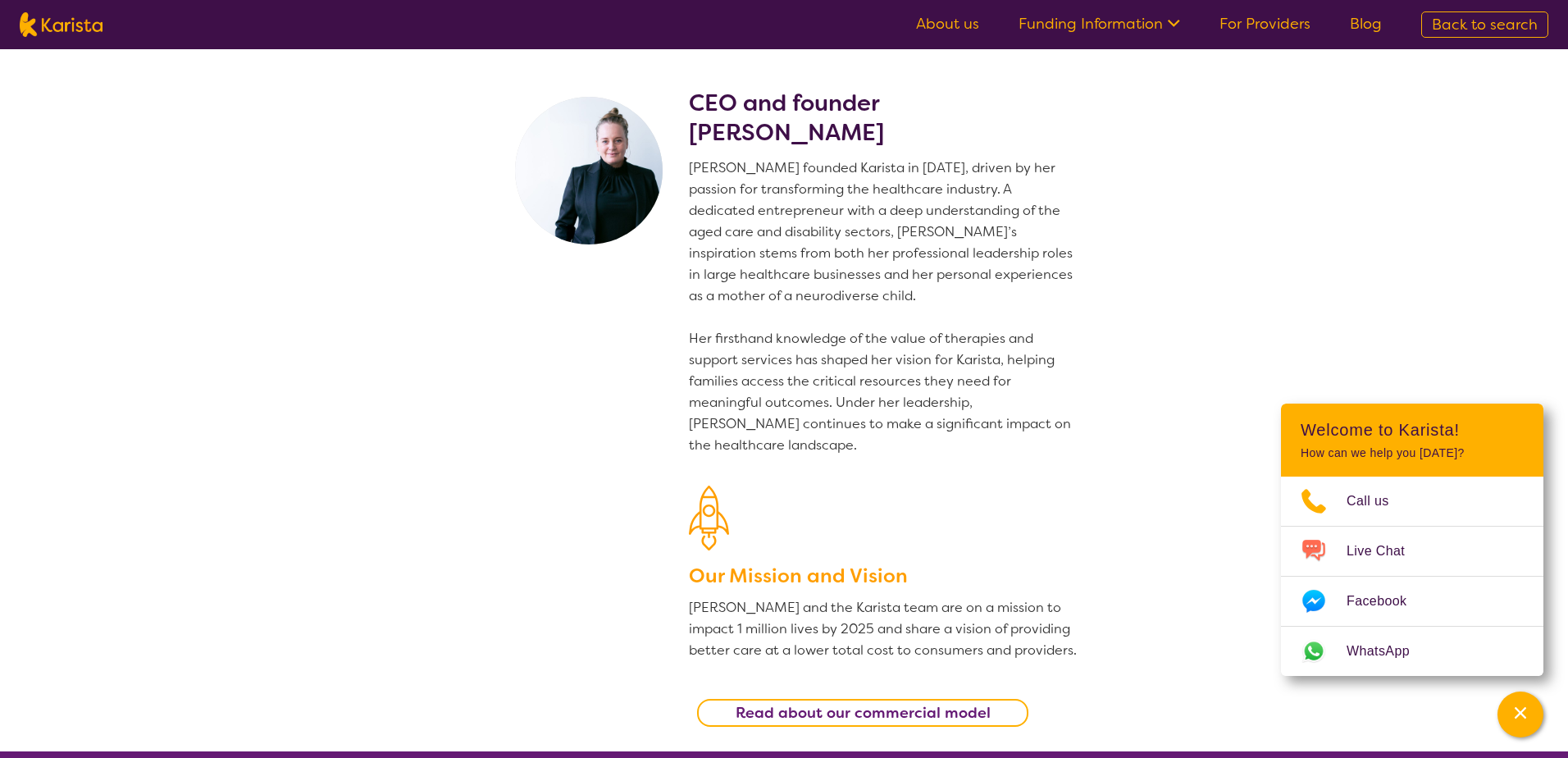
select select "[MEDICAL_DATA]"
select select "EC"
select select "i-don-t-know"
select select "[MEDICAL_DATA]"
select select "EC"
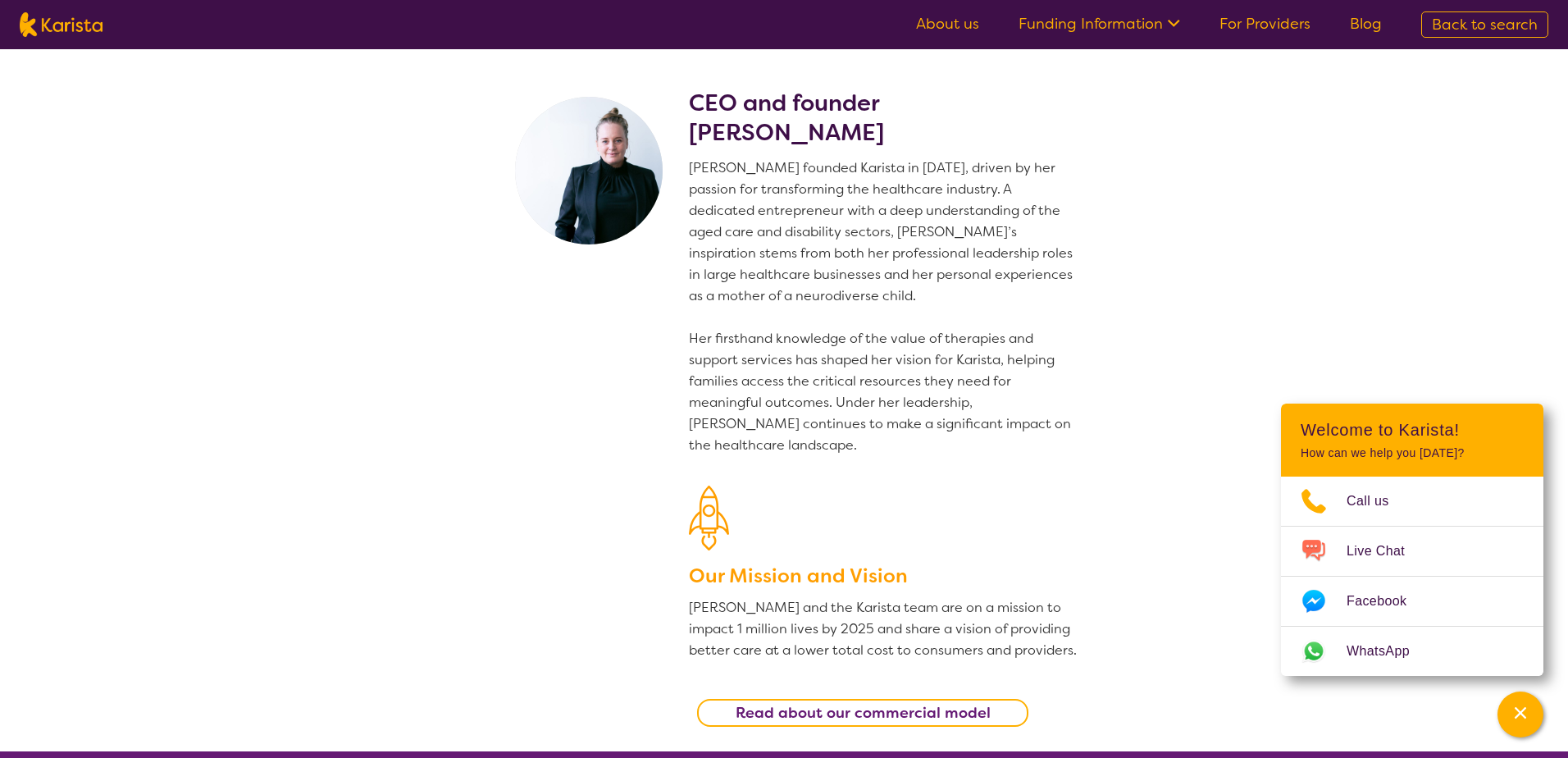
select select "i-don-t-know"
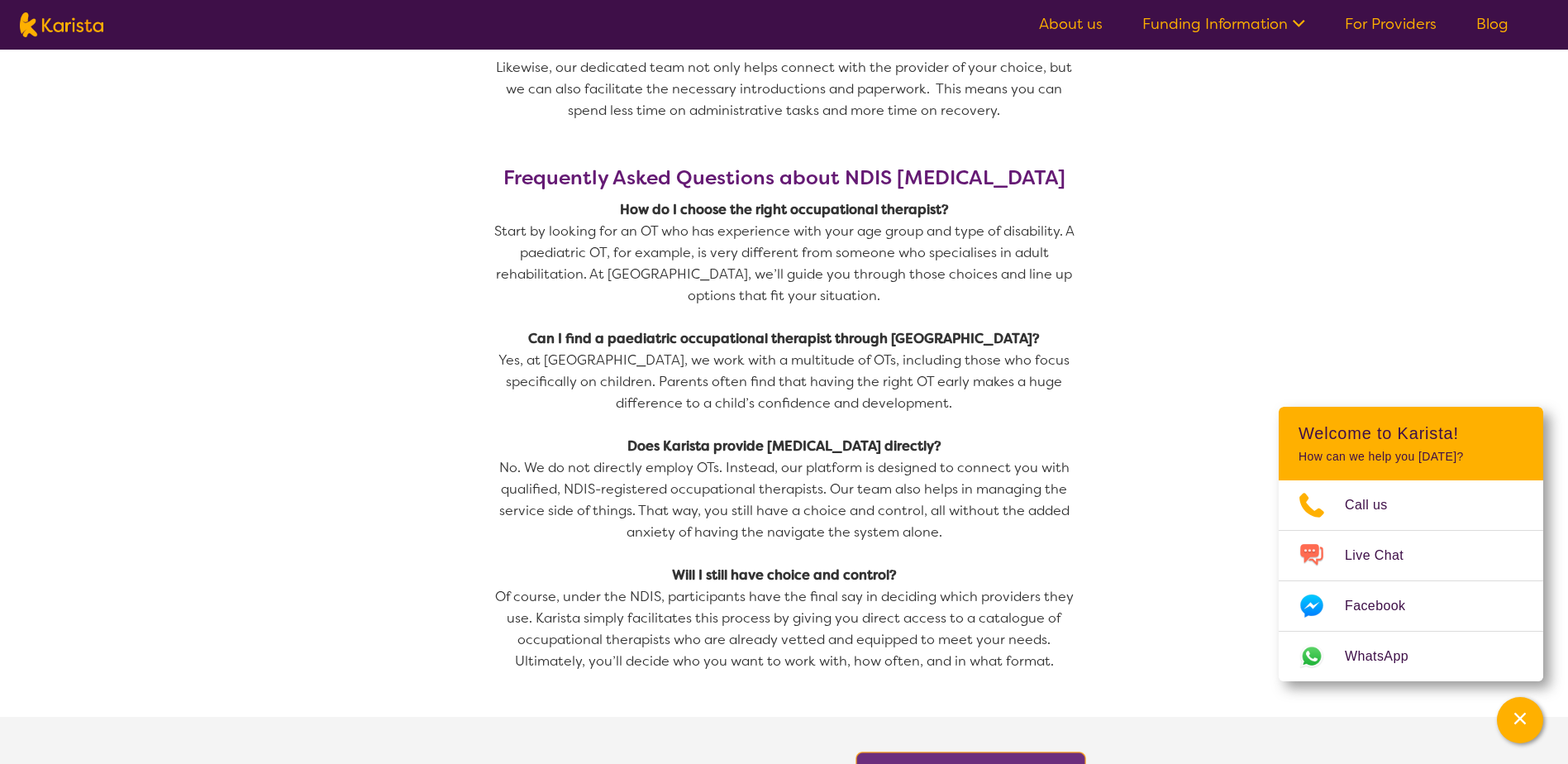
scroll to position [2975, 0]
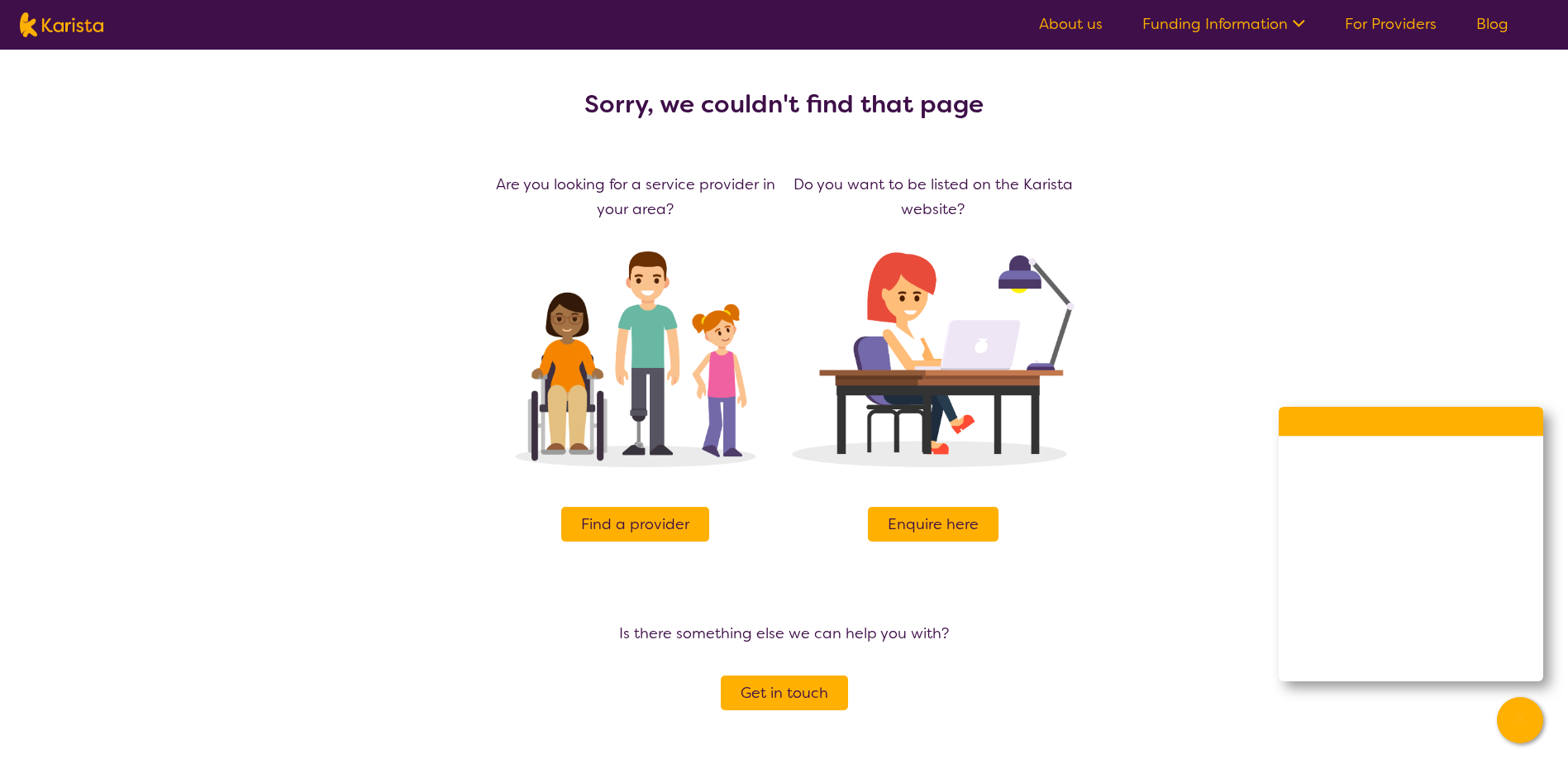
click at [675, 528] on span "Find a provider" at bounding box center [636, 524] width 109 height 25
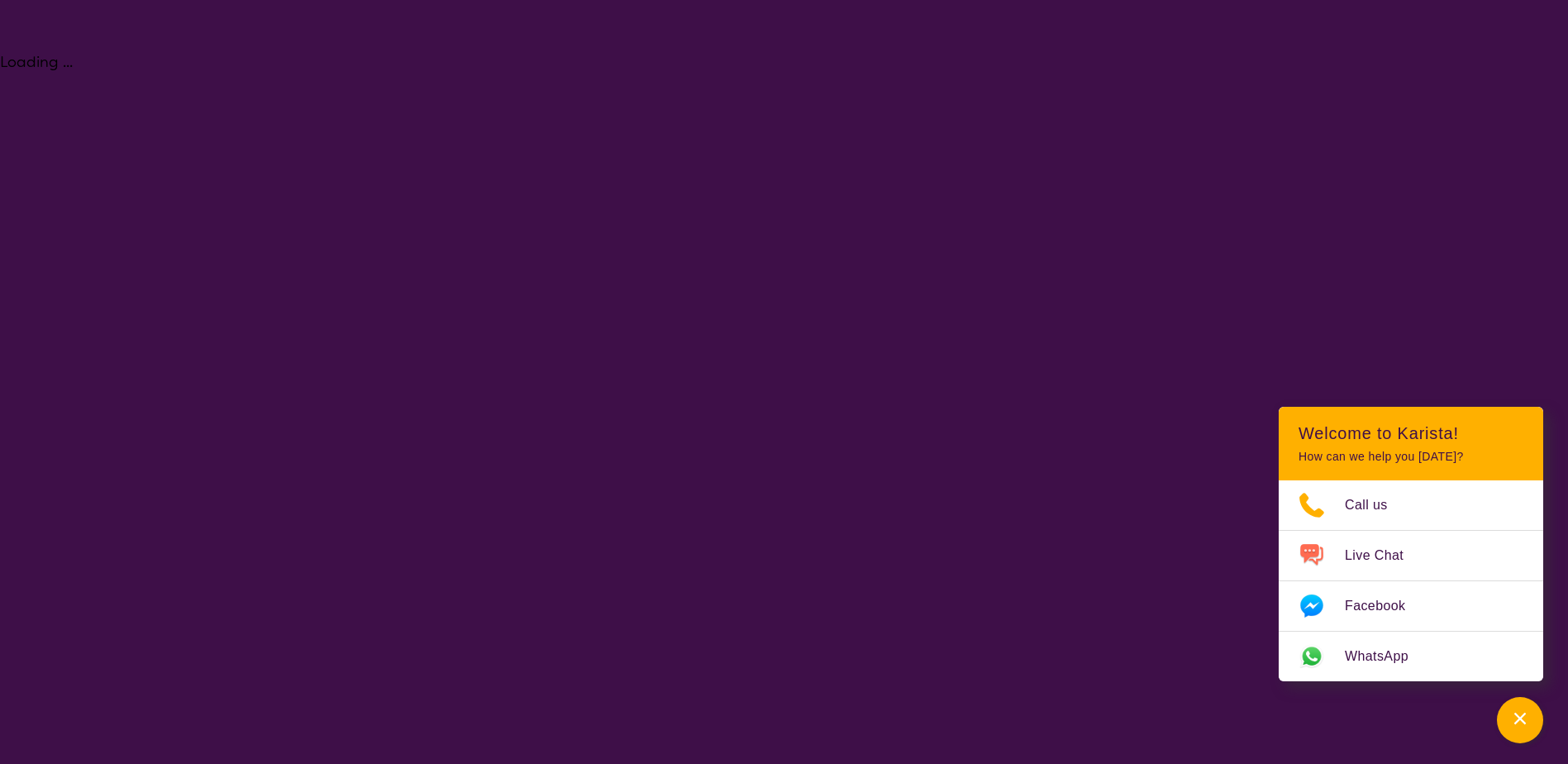
select select "[MEDICAL_DATA]"
select select "EC"
select select "i-don-t-know"
select select "[MEDICAL_DATA]"
select select "EC"
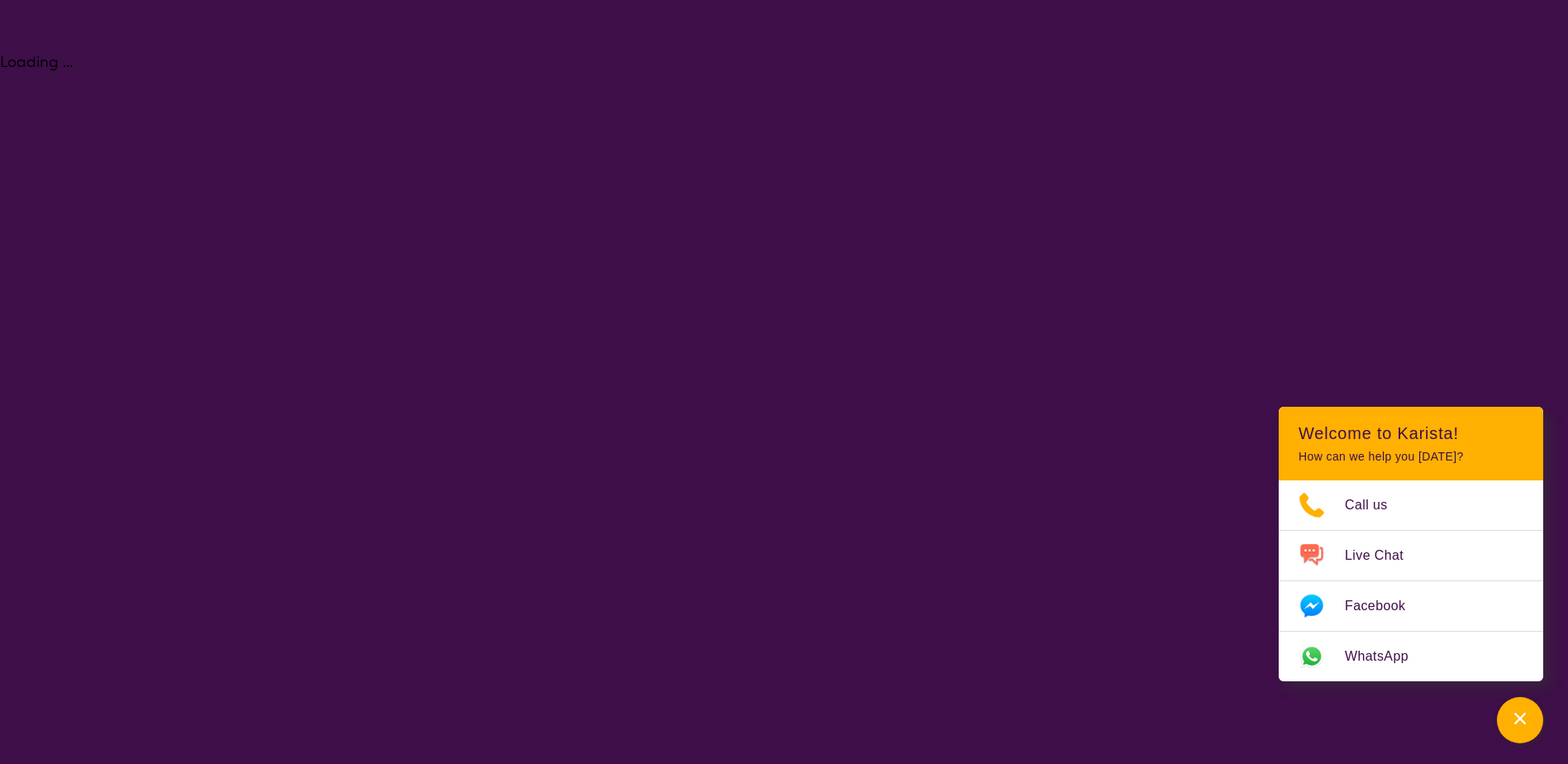
select select "i-don-t-know"
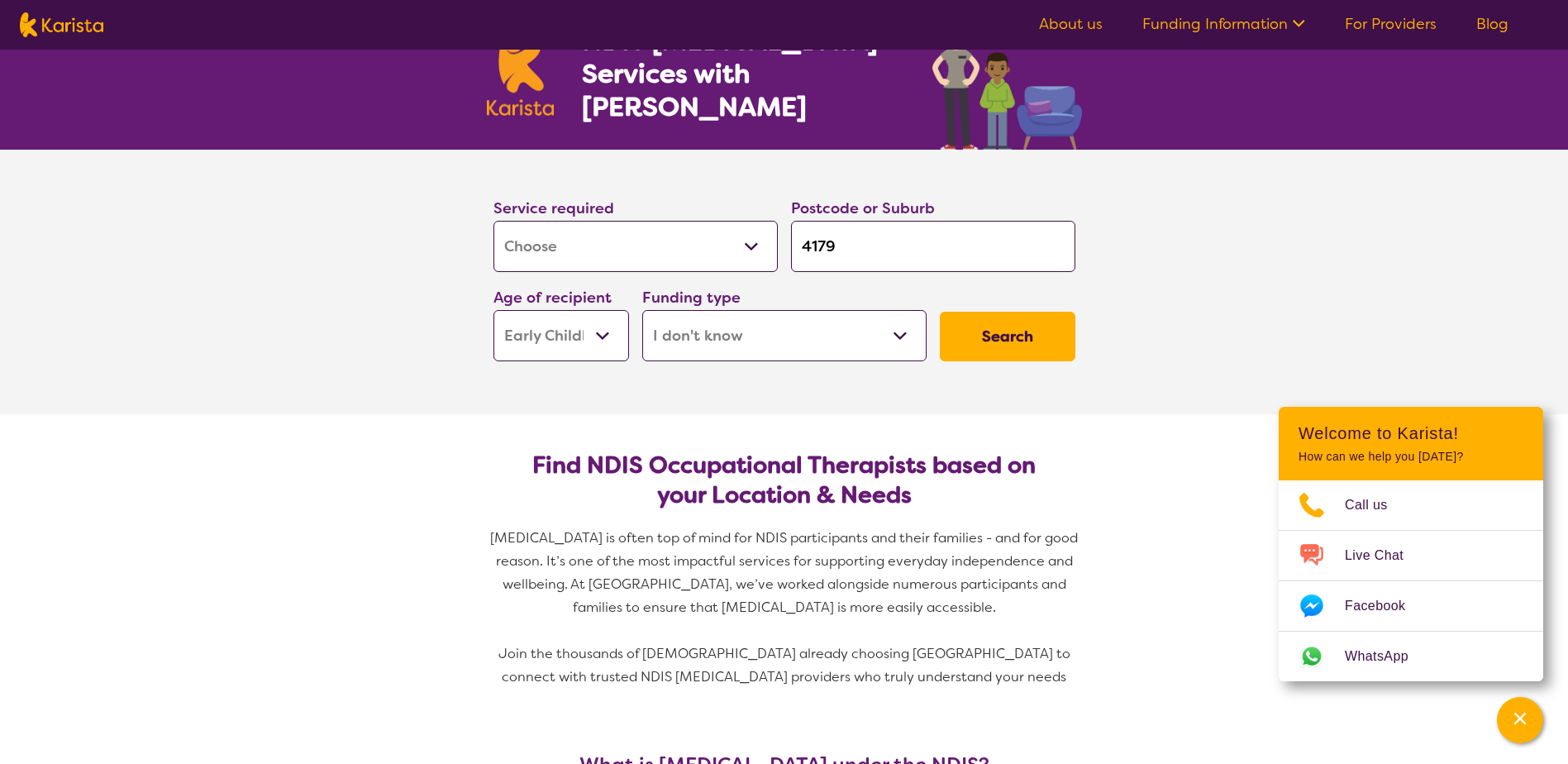
scroll to position [83, 0]
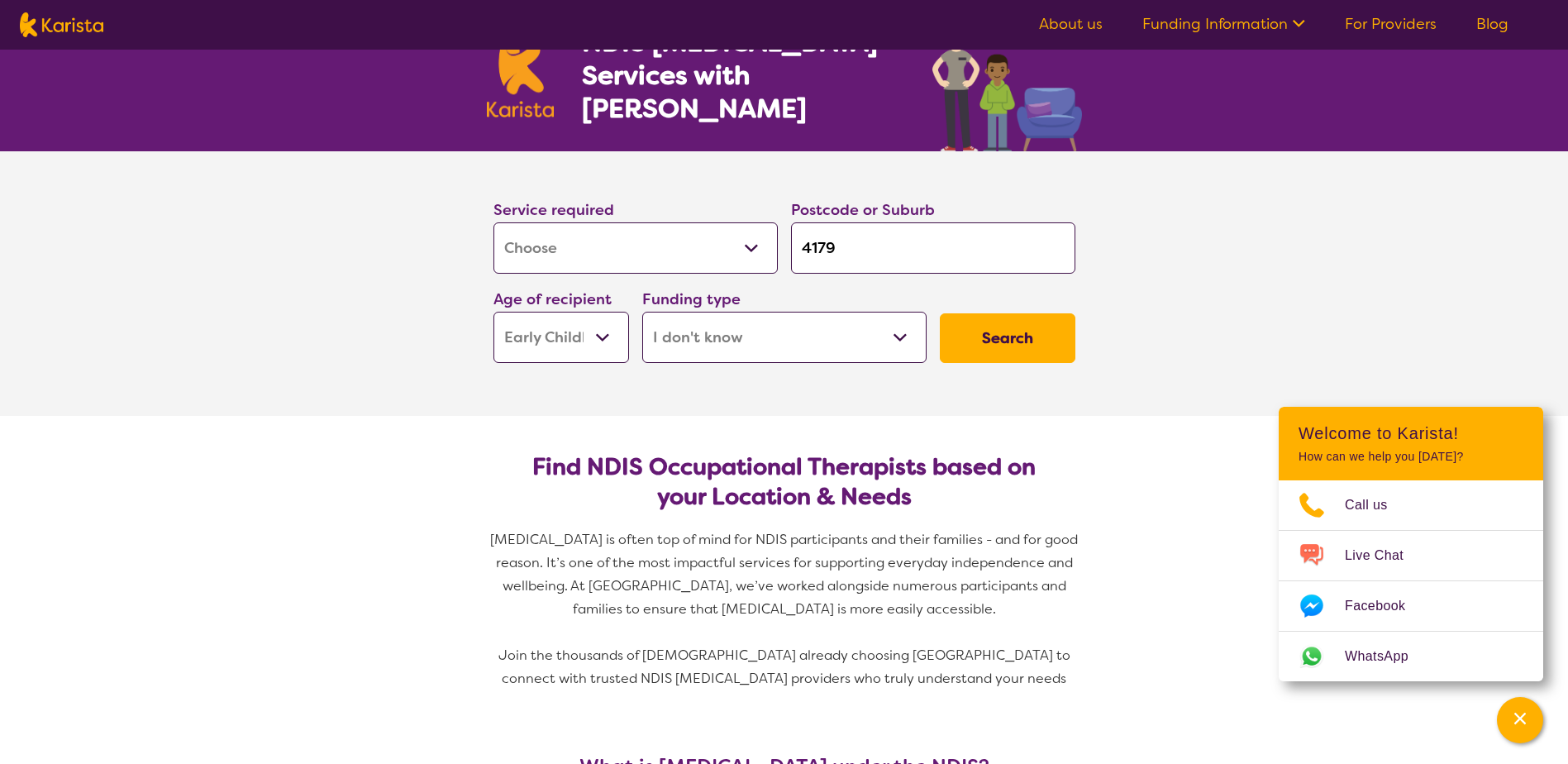
click at [818, 339] on select "Home Care Package (HCP) National Disability Insurance Scheme (NDIS) I don't know" at bounding box center [785, 337] width 284 height 51
select select
click at [643, 312] on select "Home Care Package (HCP) National Disability Insurance Scheme (NDIS) I don't know" at bounding box center [785, 337] width 284 height 51
select select
click at [970, 357] on button "Search" at bounding box center [1007, 339] width 135 height 50
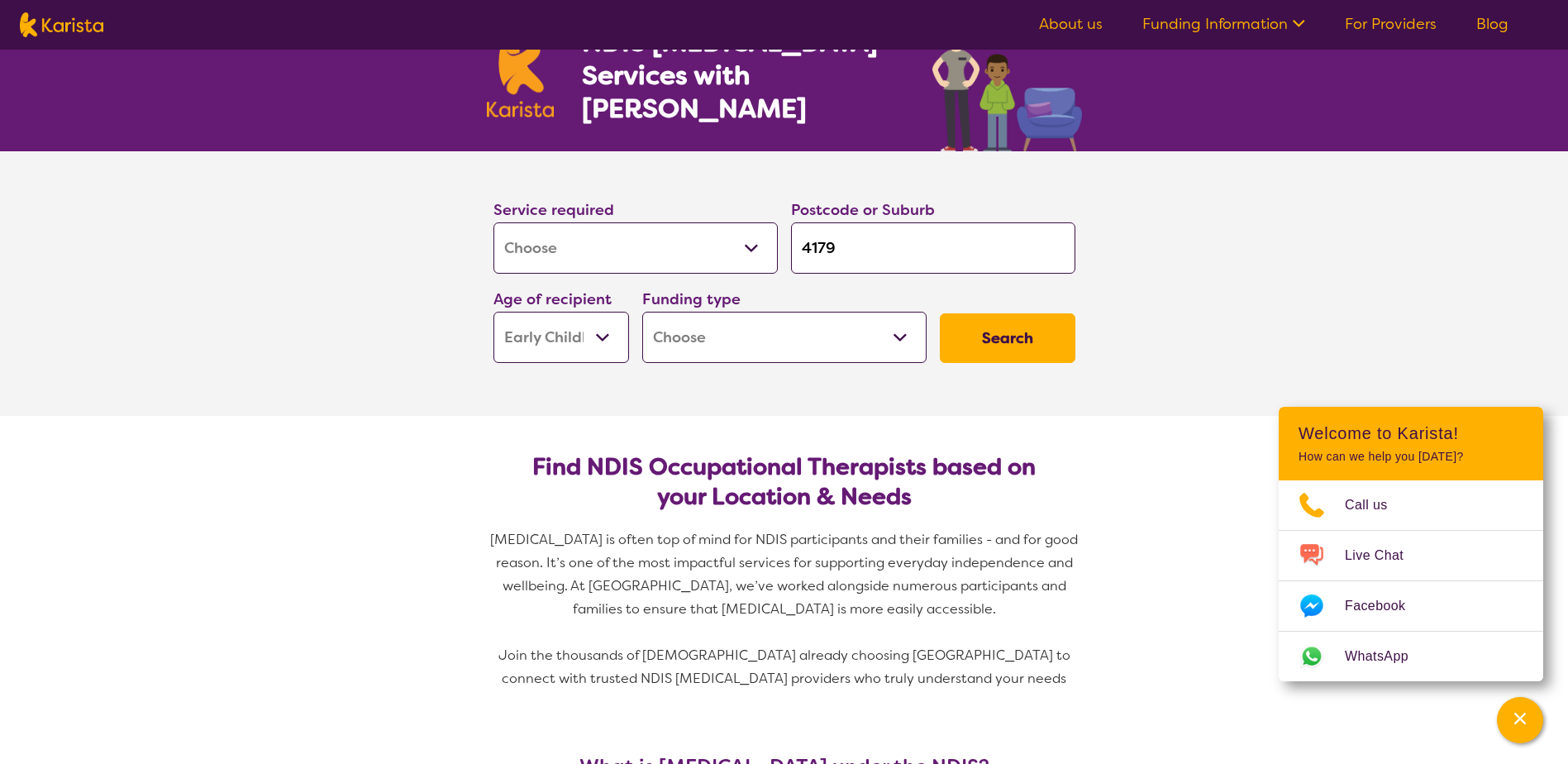
click at [846, 334] on select "Home Care Package (HCP) National Disability Insurance Scheme (NDIS) I don't know" at bounding box center [785, 337] width 284 height 51
select select "NDIS"
click at [643, 312] on select "Home Care Package (HCP) National Disability Insurance Scheme (NDIS) I don't know" at bounding box center [785, 337] width 284 height 51
select select "NDIS"
click at [1045, 343] on button "Search" at bounding box center [1007, 339] width 135 height 50
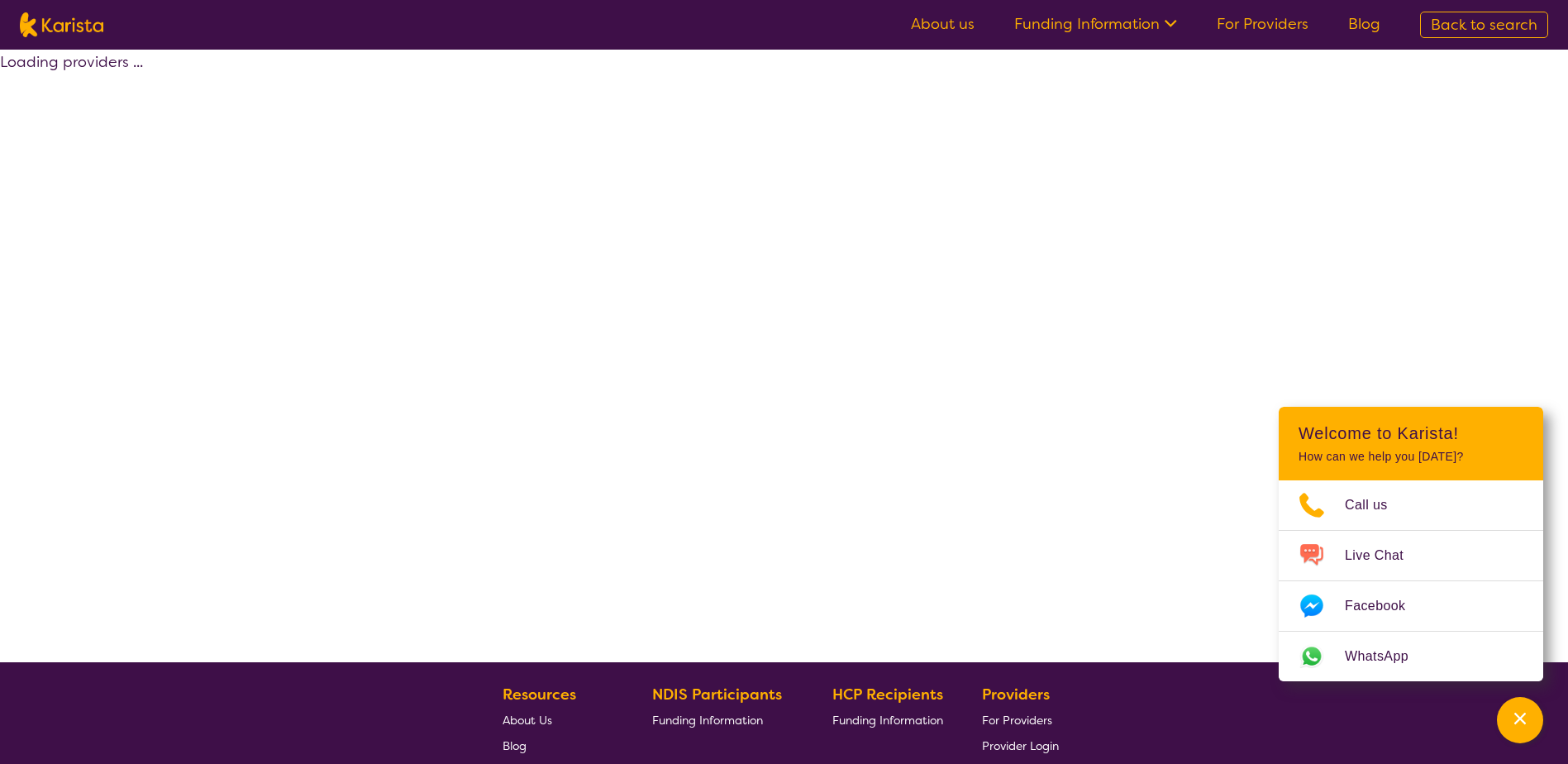
select select "by_score"
